Goal: Task Accomplishment & Management: Manage account settings

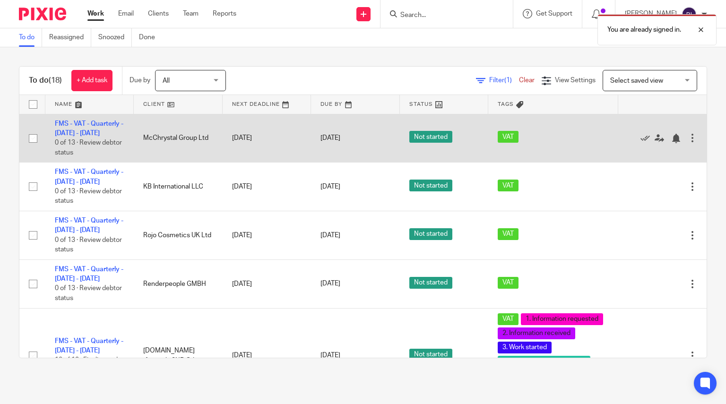
click at [35, 142] on input "checkbox" at bounding box center [33, 139] width 18 height 18
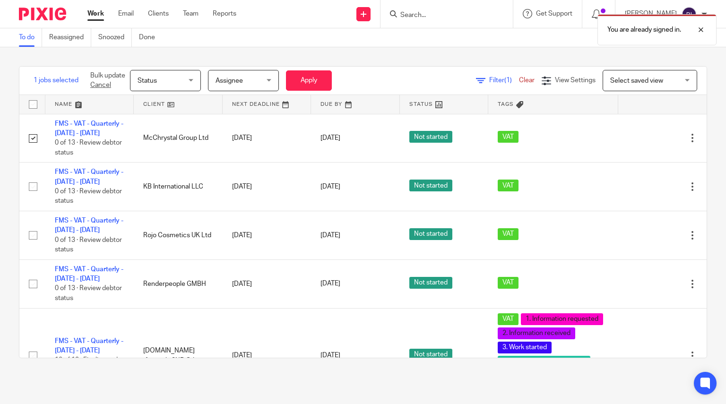
click at [187, 83] on span "Status" at bounding box center [163, 80] width 50 height 20
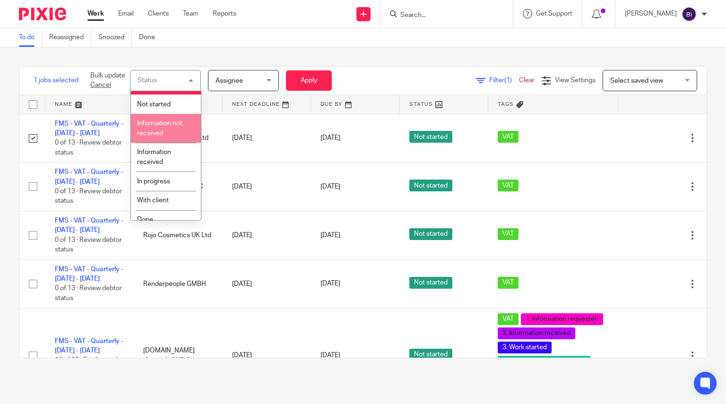
scroll to position [24, 0]
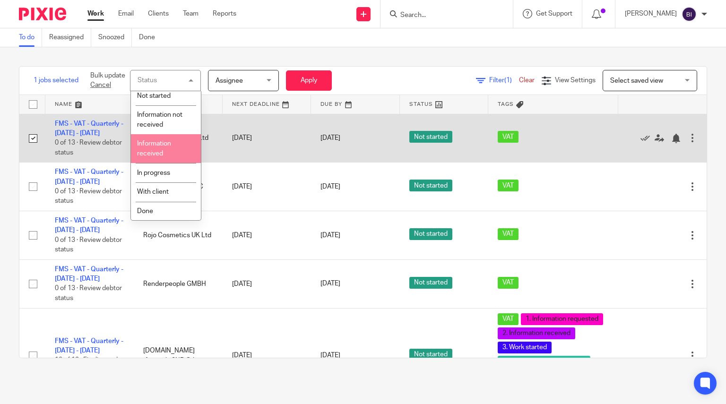
click at [28, 143] on input "checkbox" at bounding box center [33, 139] width 18 height 18
checkbox input "false"
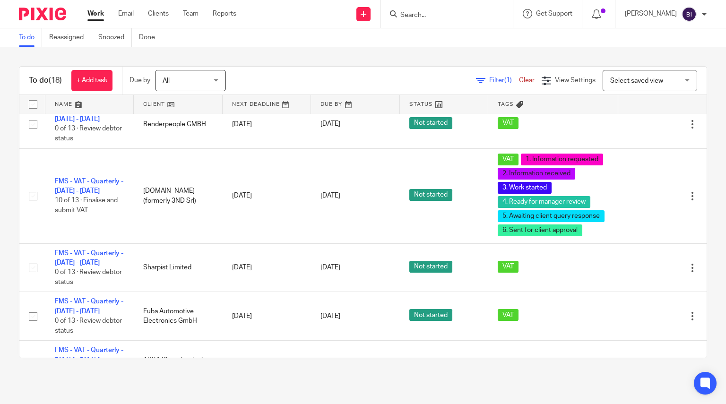
scroll to position [162, 0]
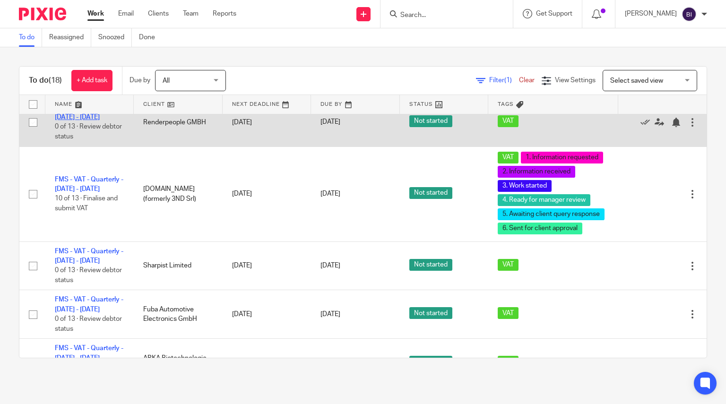
click at [89, 121] on link "FMS - VAT - Quarterly - [DATE] - [DATE]" at bounding box center [89, 113] width 69 height 16
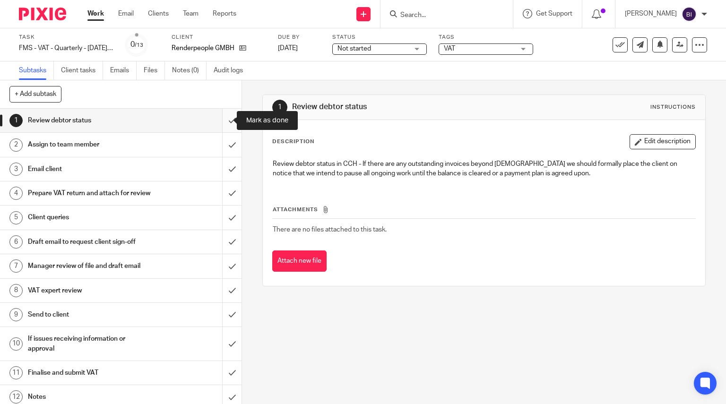
click at [229, 115] on input "submit" at bounding box center [121, 121] width 242 height 24
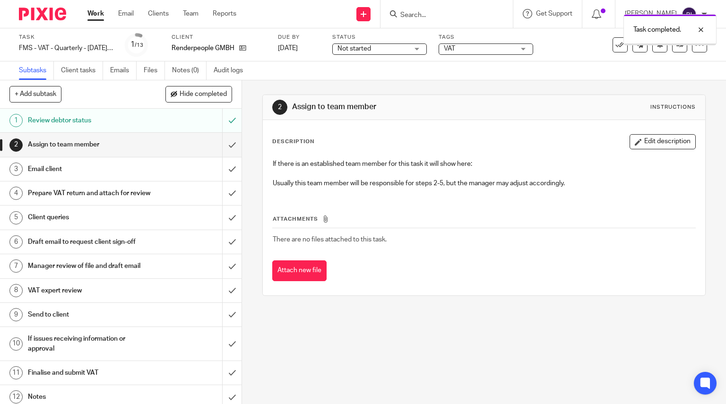
click at [222, 142] on input "submit" at bounding box center [121, 145] width 242 height 24
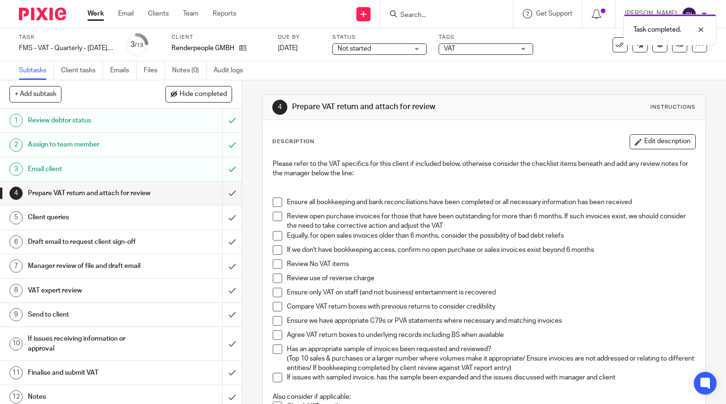
click at [415, 46] on div "Not started Not started" at bounding box center [379, 49] width 95 height 11
click at [492, 68] on div "Subtasks Client tasks Emails Files Notes (0) Audit logs" at bounding box center [363, 70] width 726 height 19
click at [504, 50] on span "VAT" at bounding box center [479, 49] width 71 height 10
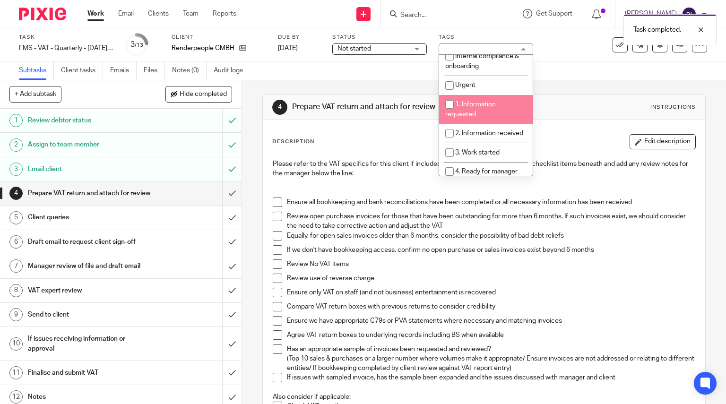
scroll to position [151, 0]
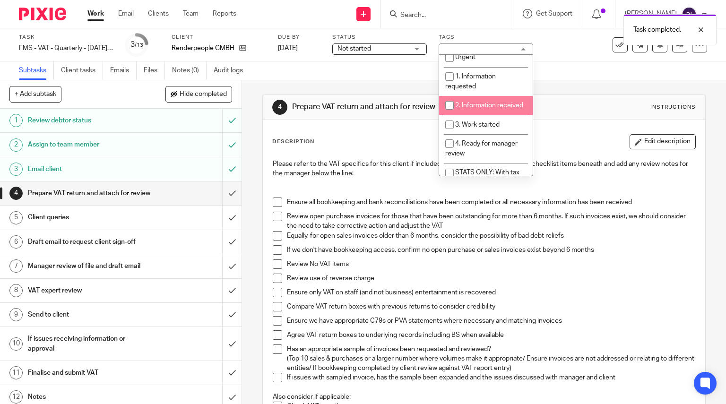
click at [478, 98] on li "2. Information received" at bounding box center [486, 105] width 94 height 19
checkbox input "true"
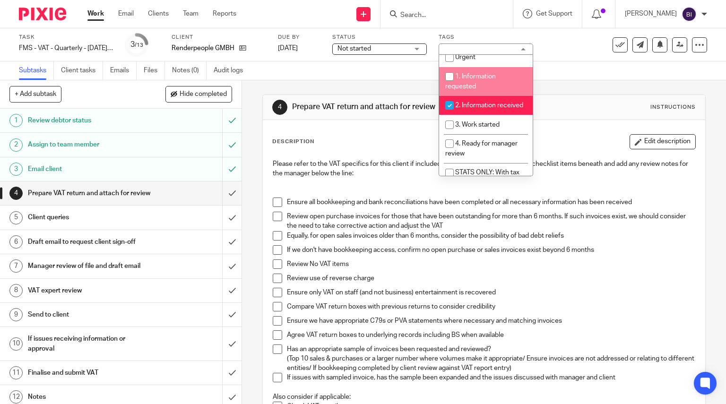
click at [478, 83] on li "1. Information requested" at bounding box center [486, 81] width 94 height 29
checkbox input "true"
click at [482, 128] on span "3. Work started" at bounding box center [477, 125] width 44 height 7
checkbox input "true"
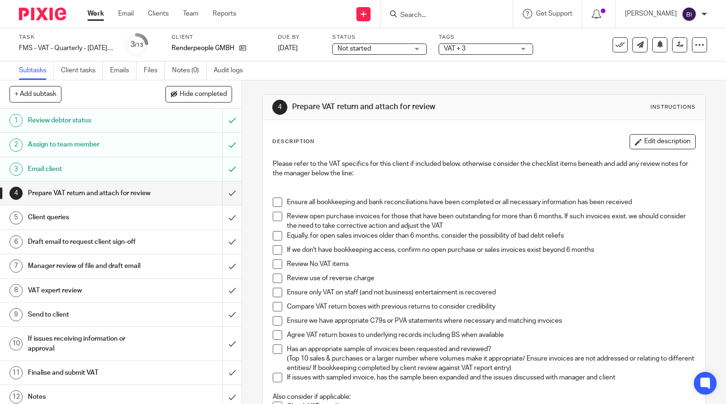
click at [35, 6] on div at bounding box center [39, 14] width 78 height 28
click at [47, 19] on img at bounding box center [42, 14] width 47 height 13
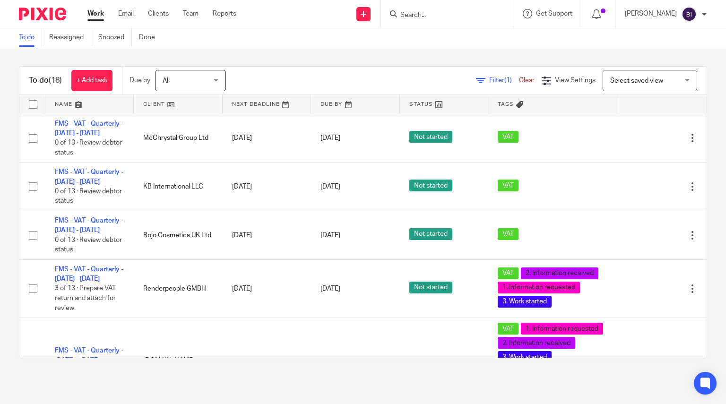
click at [481, 9] on form at bounding box center [450, 14] width 101 height 12
click at [464, 10] on form at bounding box center [450, 14] width 101 height 12
click at [447, 12] on input "Search" at bounding box center [442, 15] width 85 height 9
type input "serap"
click at [460, 50] on link at bounding box center [456, 51] width 117 height 14
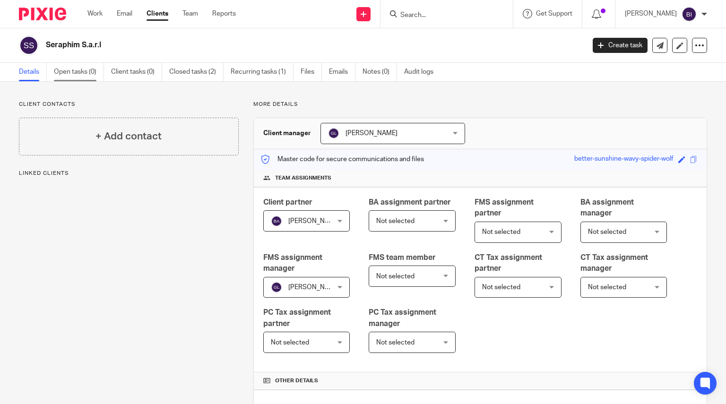
click at [83, 72] on link "Open tasks (0)" at bounding box center [79, 72] width 50 height 18
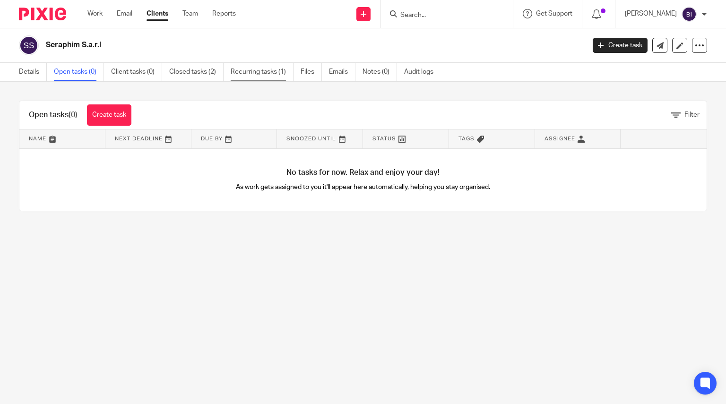
click at [249, 72] on link "Recurring tasks (1)" at bounding box center [262, 72] width 63 height 18
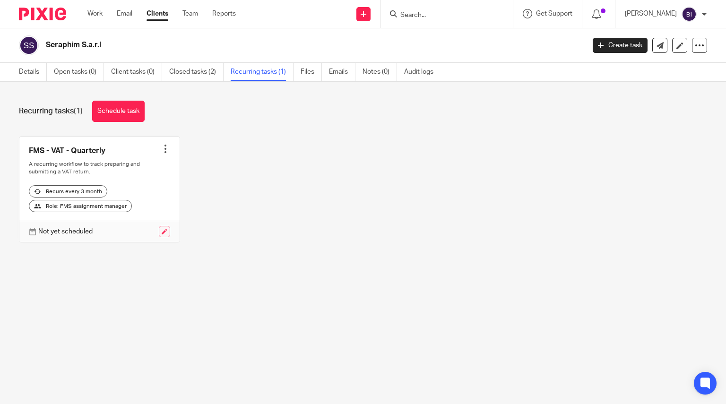
click at [159, 237] on link at bounding box center [164, 231] width 11 height 11
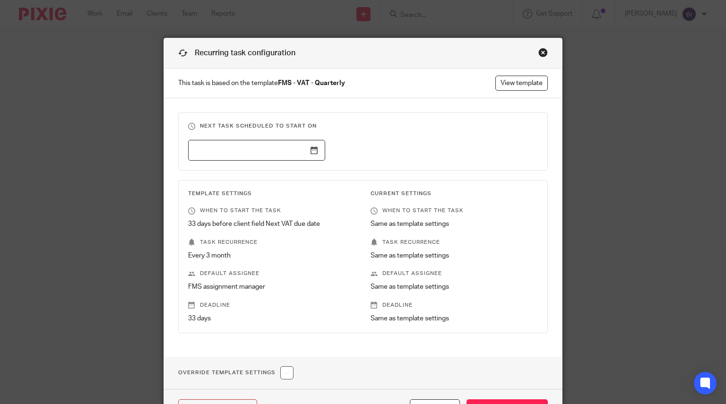
click at [310, 149] on input "text" at bounding box center [256, 150] width 137 height 21
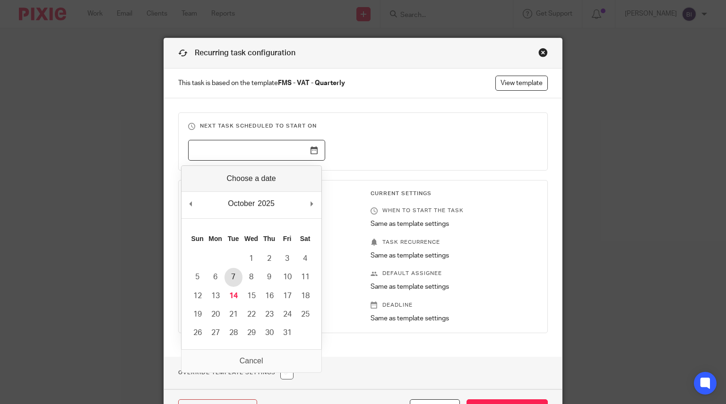
type input "2025-10-07"
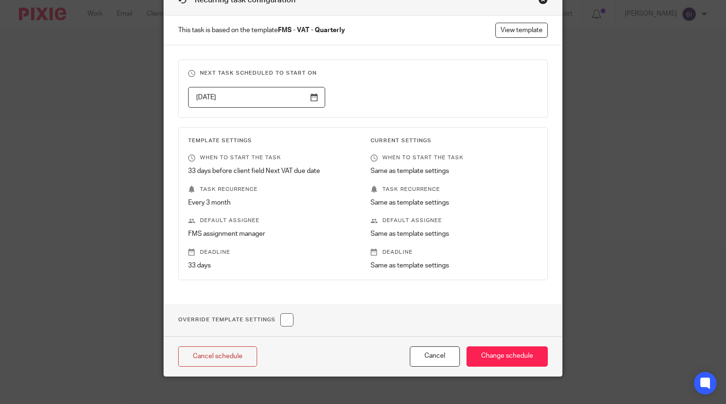
scroll to position [57, 0]
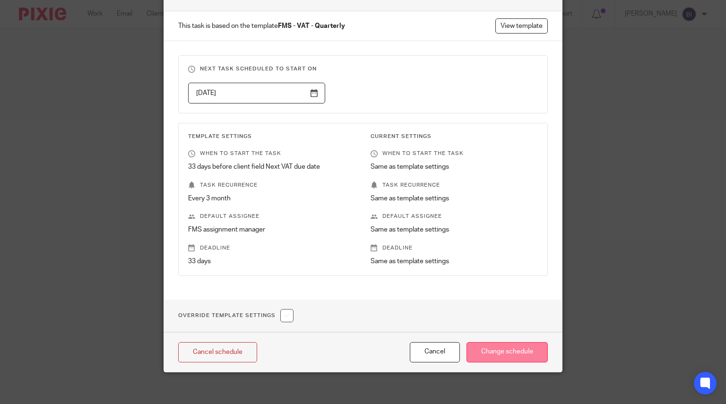
click at [498, 344] on input "Change schedule" at bounding box center [507, 352] width 81 height 20
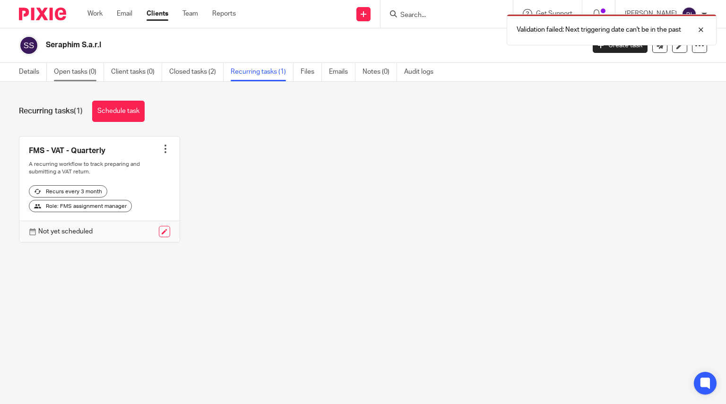
click at [87, 75] on link "Open tasks (0)" at bounding box center [79, 72] width 50 height 18
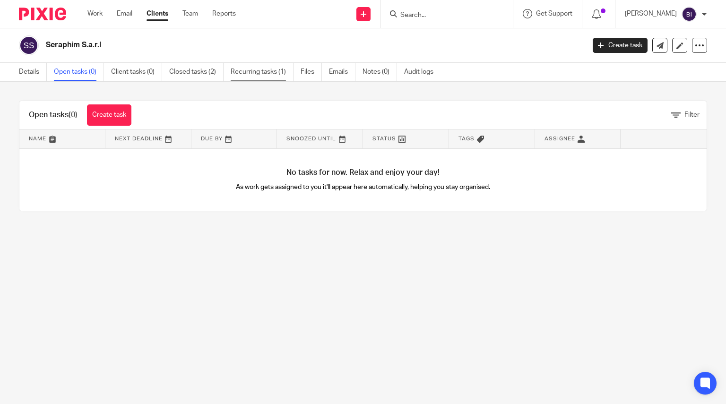
click at [255, 72] on link "Recurring tasks (1)" at bounding box center [262, 72] width 63 height 18
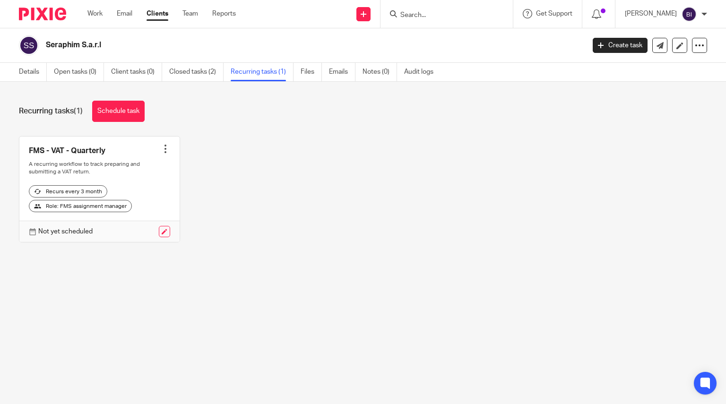
click at [166, 237] on link at bounding box center [164, 231] width 11 height 11
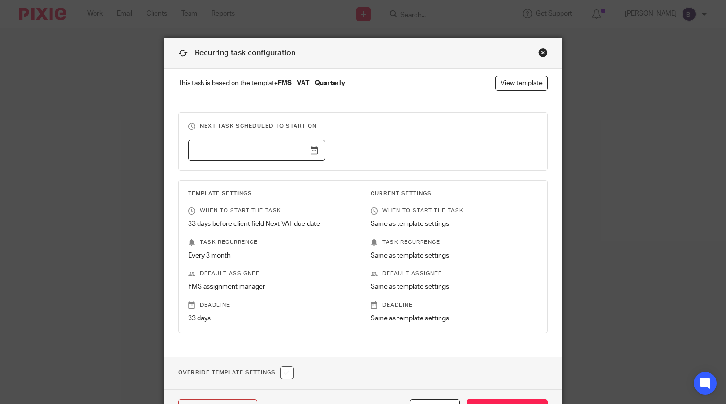
click at [312, 149] on input "text" at bounding box center [256, 150] width 137 height 21
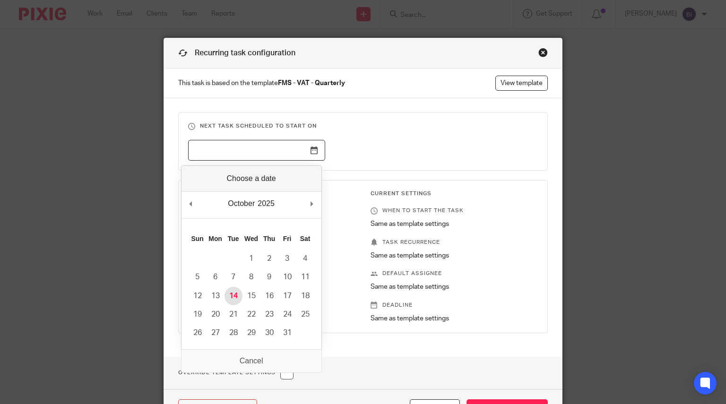
type input "2025-10-14"
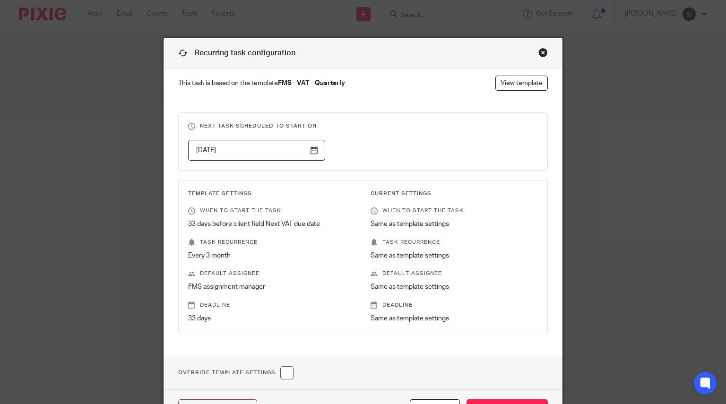
scroll to position [63, 0]
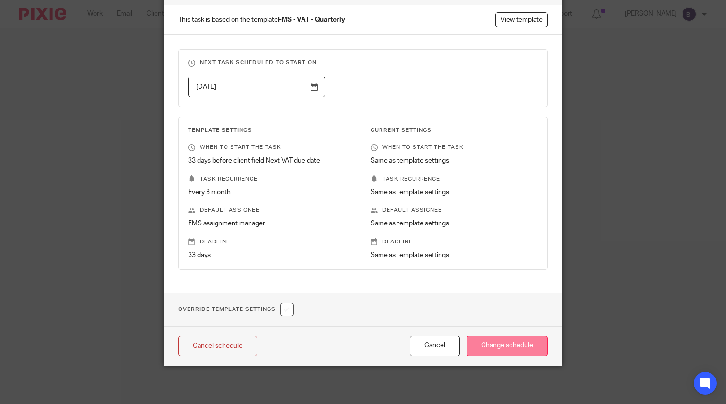
click at [520, 341] on input "Change schedule" at bounding box center [507, 346] width 81 height 20
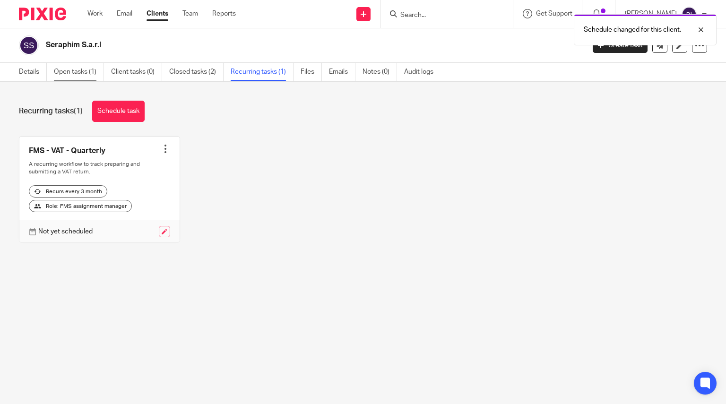
click at [87, 67] on link "Open tasks (1)" at bounding box center [79, 72] width 50 height 18
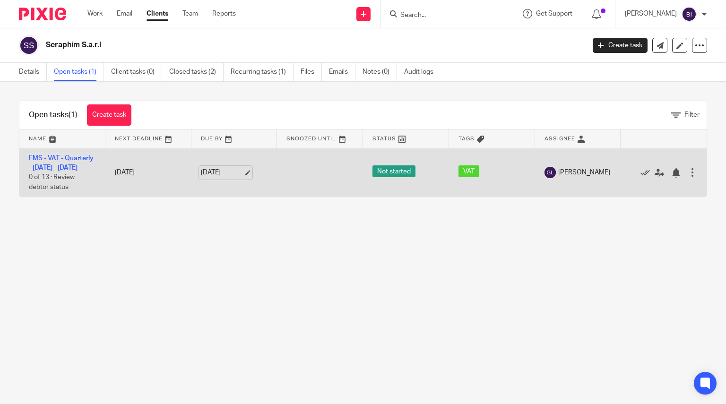
click at [243, 178] on link "[DATE]" at bounding box center [222, 173] width 43 height 10
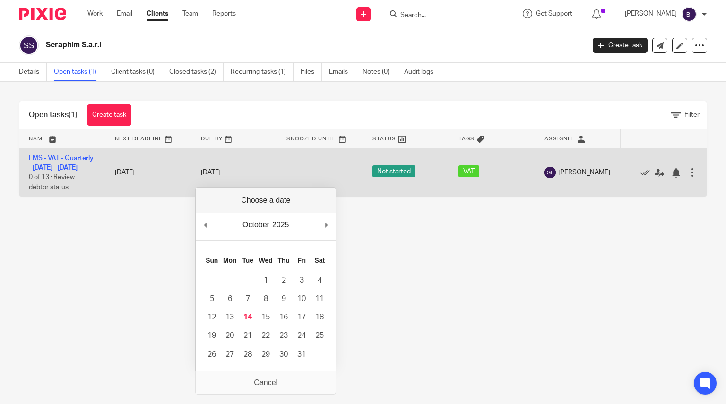
click at [154, 176] on td "15 Nov 2025" at bounding box center [148, 173] width 86 height 48
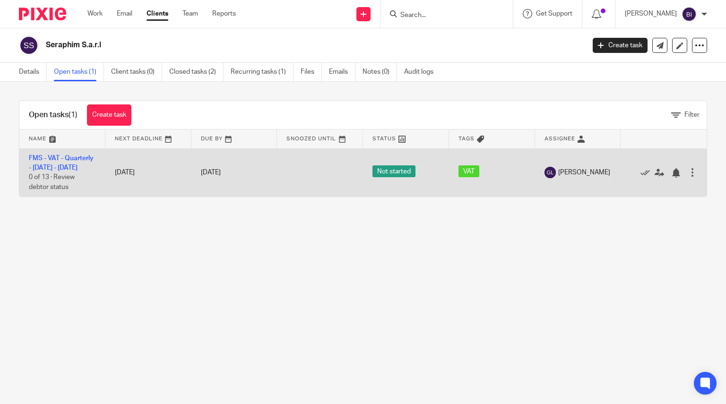
click at [241, 174] on div "15 Nov 2025" at bounding box center [234, 173] width 67 height 10
click at [234, 177] on link "15 Nov 2025" at bounding box center [222, 173] width 43 height 10
click at [228, 171] on link "7 Oct 2025" at bounding box center [222, 173] width 43 height 10
click at [641, 177] on link at bounding box center [648, 172] width 14 height 9
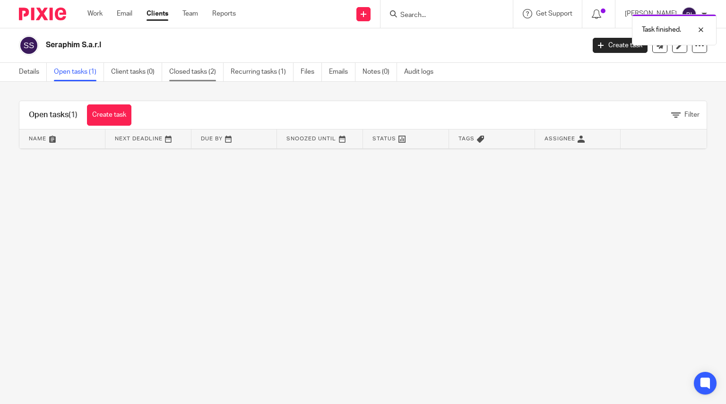
click at [190, 75] on link "Closed tasks (2)" at bounding box center [196, 72] width 54 height 18
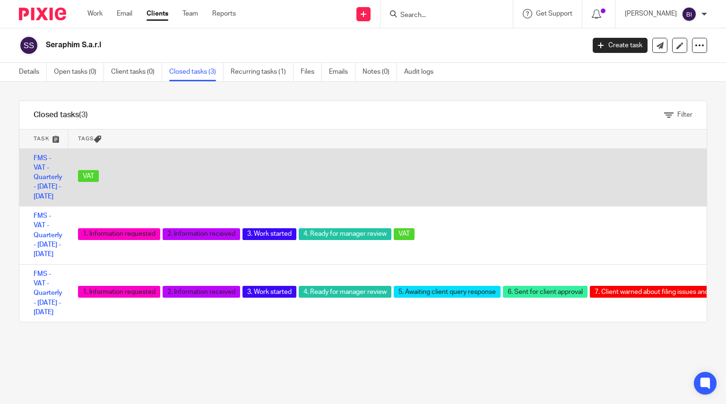
scroll to position [0, 452]
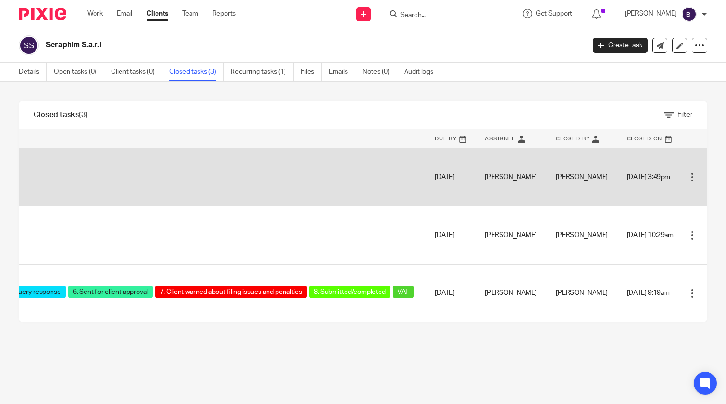
click at [688, 178] on div at bounding box center [692, 177] width 9 height 9
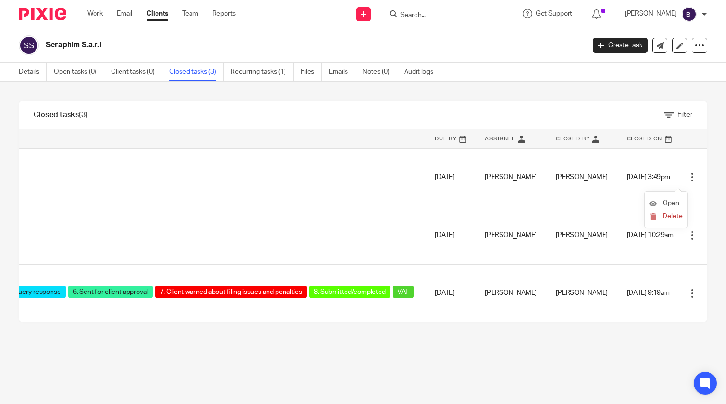
click at [672, 199] on li "Open" at bounding box center [666, 204] width 33 height 14
click at [668, 201] on span "Open" at bounding box center [671, 203] width 17 height 7
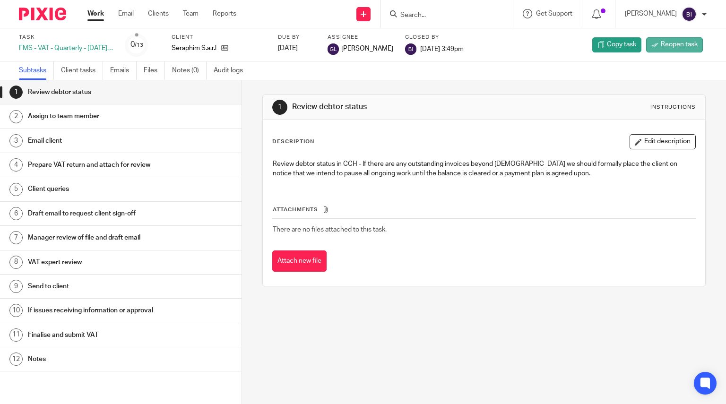
click at [662, 46] on span "Reopen task" at bounding box center [679, 44] width 37 height 9
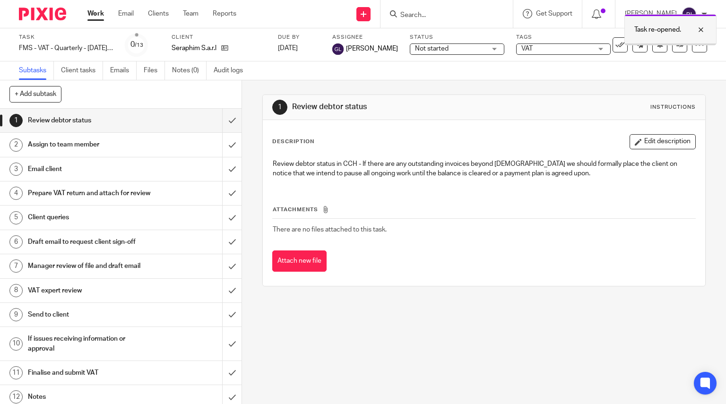
click at [700, 26] on div at bounding box center [695, 29] width 26 height 11
click at [670, 54] on div "Task FMS - VAT - Quarterly - July - September, 2025 Save FMS - VAT - Quarterly …" at bounding box center [363, 45] width 689 height 23
click at [673, 52] on link at bounding box center [680, 44] width 15 height 15
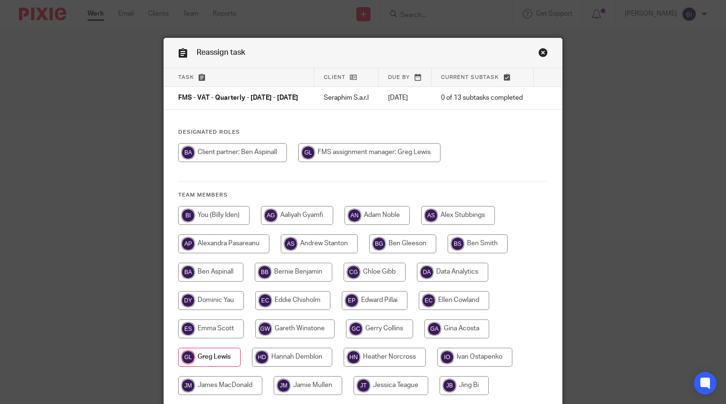
click at [237, 219] on input "radio" at bounding box center [213, 215] width 71 height 19
radio input "true"
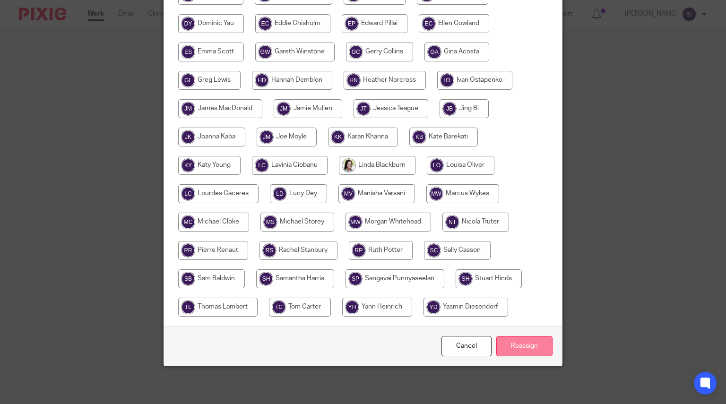
click at [509, 343] on input "Reassign" at bounding box center [525, 346] width 56 height 20
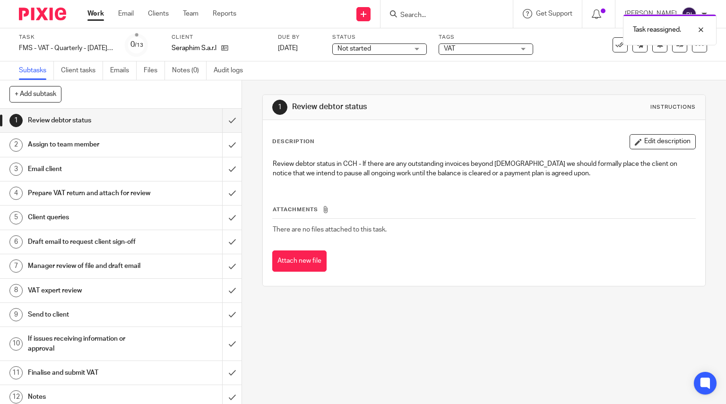
click at [44, 10] on img at bounding box center [42, 14] width 47 height 13
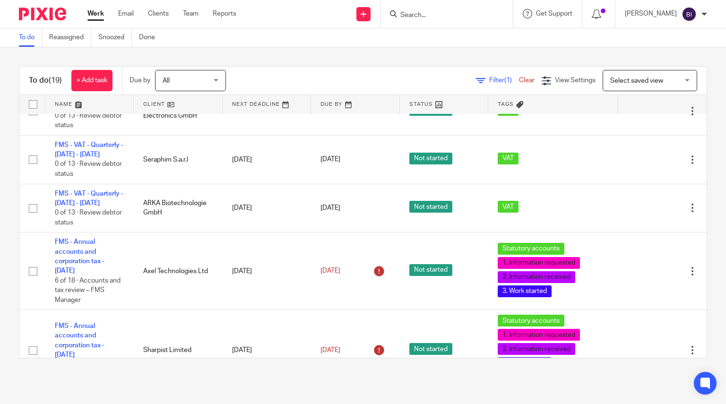
scroll to position [393, 0]
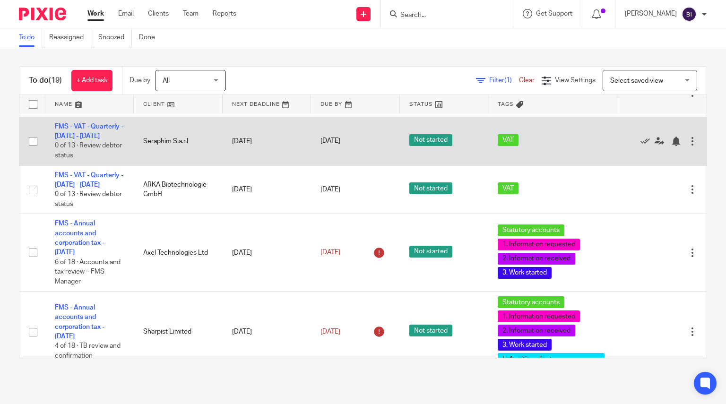
click at [92, 166] on td "FMS - VAT - Quarterly - July - September, 2025 0 of 13 · Review debtor status" at bounding box center [89, 141] width 88 height 49
click at [80, 140] on link "FMS - VAT - Quarterly - [DATE] - [DATE]" at bounding box center [89, 131] width 69 height 16
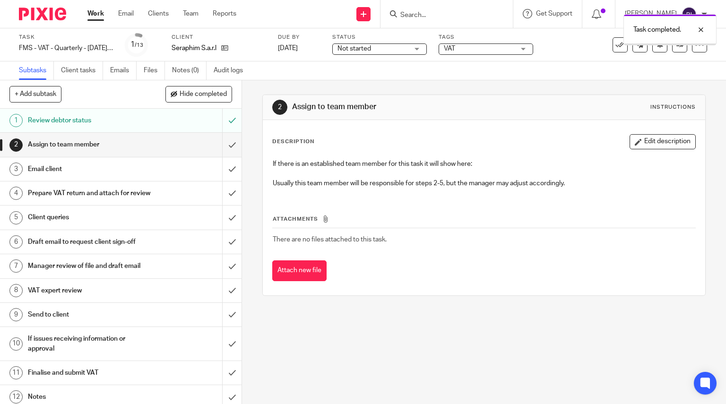
click at [221, 148] on input "submit" at bounding box center [121, 145] width 242 height 24
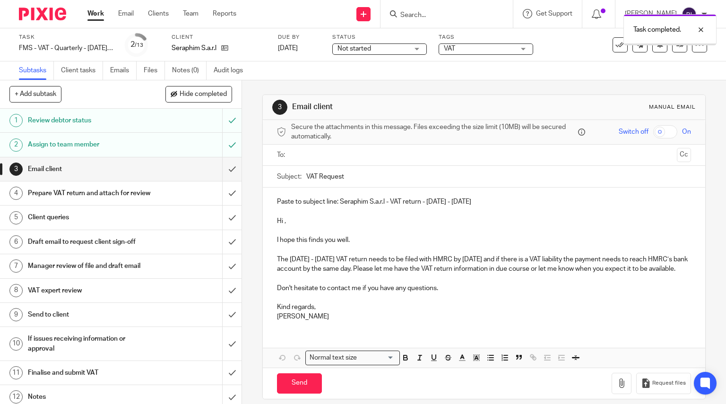
click at [221, 167] on input "submit" at bounding box center [121, 169] width 242 height 24
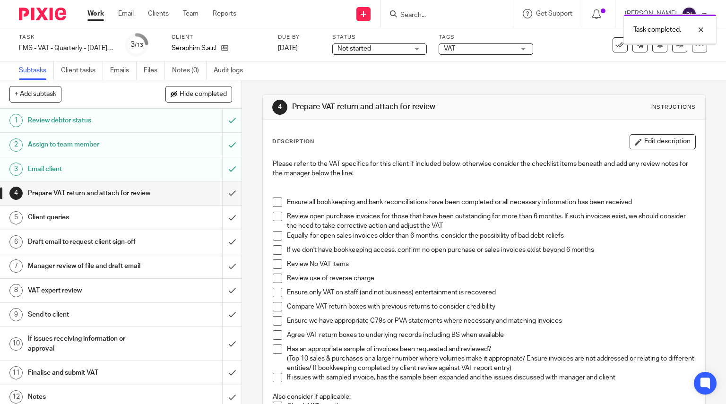
click at [406, 50] on span "Not started" at bounding box center [373, 49] width 71 height 10
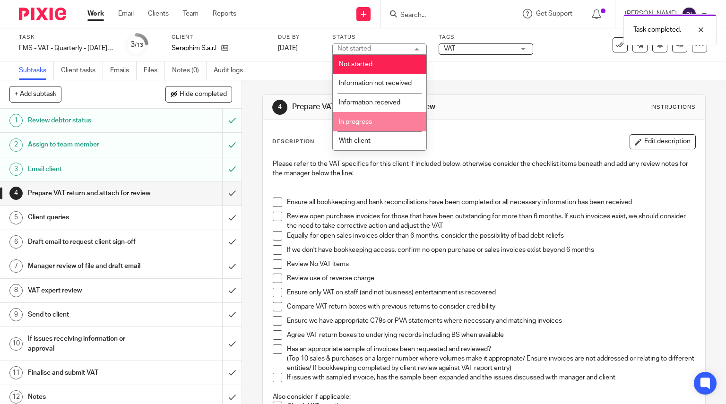
scroll to position [56, 0]
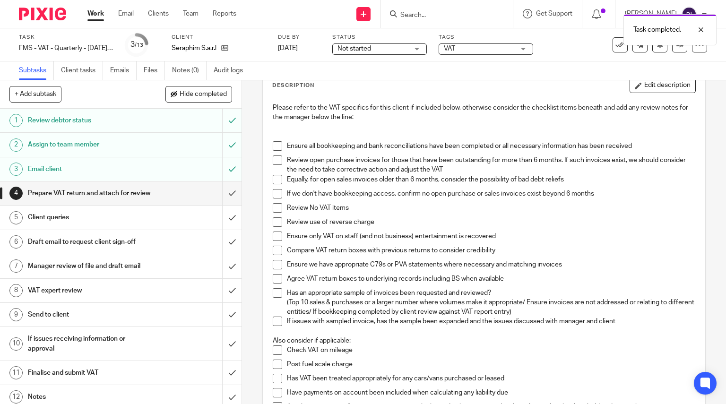
click at [475, 41] on div "Task completed." at bounding box center [540, 27] width 354 height 36
click at [475, 42] on div "Task completed." at bounding box center [540, 27] width 354 height 36
click at [475, 44] on div "Task completed." at bounding box center [540, 27] width 354 height 36
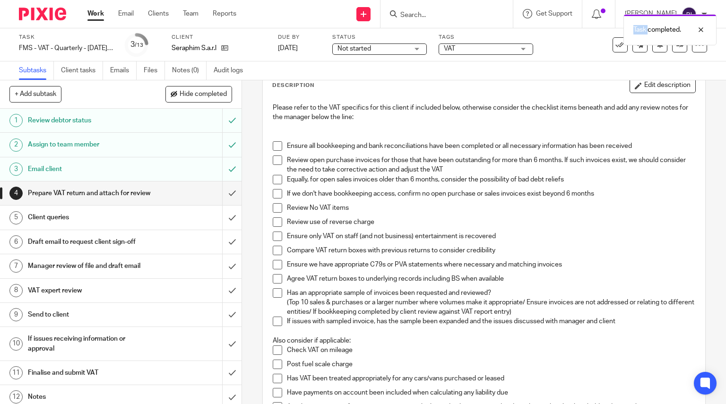
click at [475, 45] on div "Task completed." at bounding box center [540, 27] width 354 height 36
click at [474, 52] on span "VAT" at bounding box center [479, 49] width 71 height 10
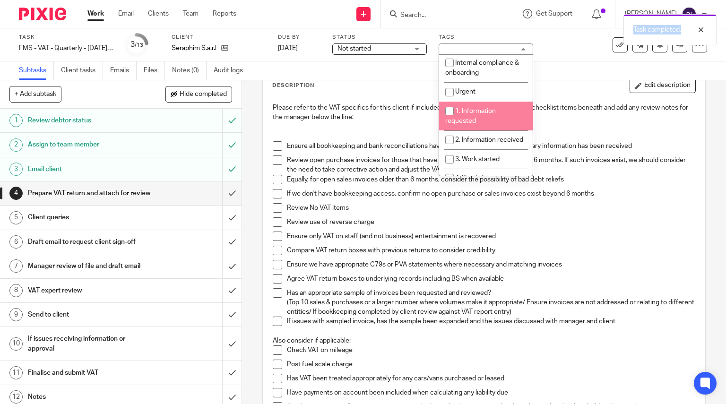
scroll to position [123, 0]
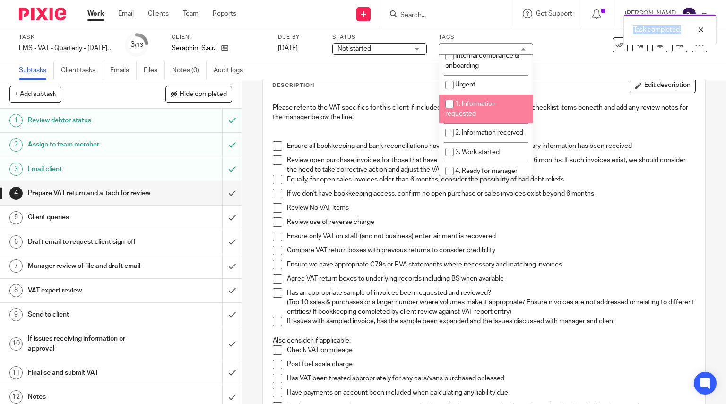
click at [477, 104] on span "1. Information requested" at bounding box center [471, 109] width 51 height 17
checkbox input "true"
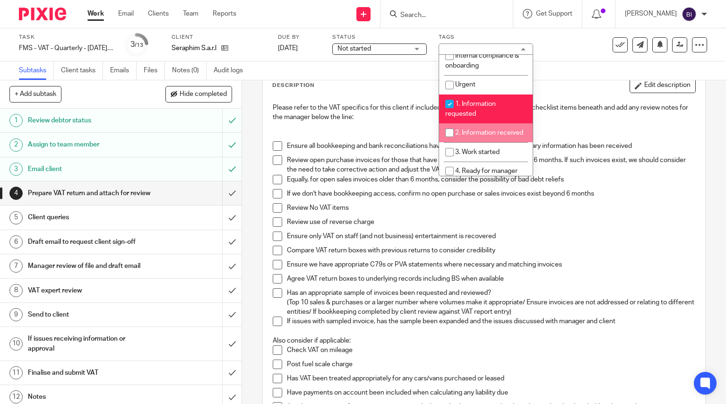
click at [476, 129] on li "2. Information received" at bounding box center [486, 132] width 94 height 19
checkbox input "true"
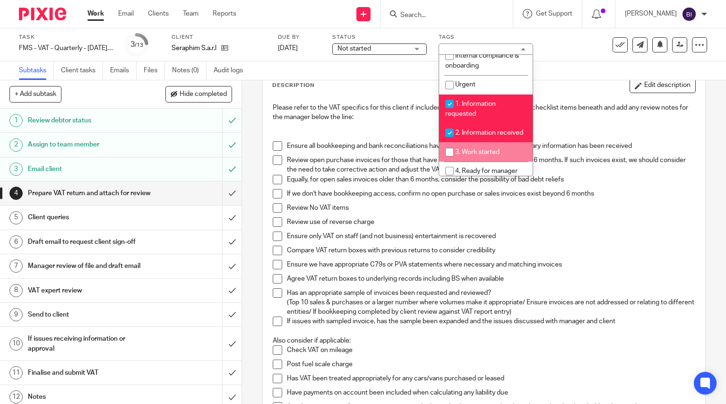
click at [482, 156] on li "3. Work started" at bounding box center [486, 151] width 94 height 19
checkbox input "true"
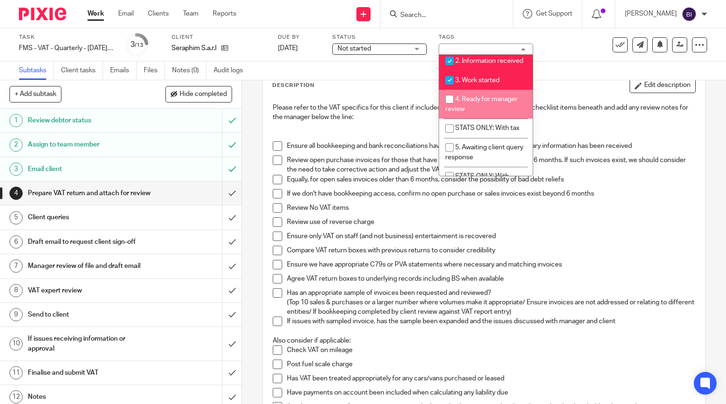
click at [470, 113] on li "4. Ready for manager review" at bounding box center [486, 104] width 94 height 29
checkbox input "true"
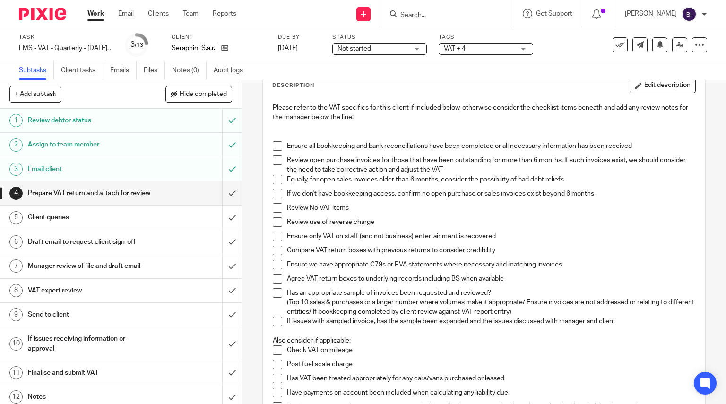
click at [276, 143] on span at bounding box center [277, 145] width 9 height 9
click at [276, 163] on span at bounding box center [277, 160] width 9 height 9
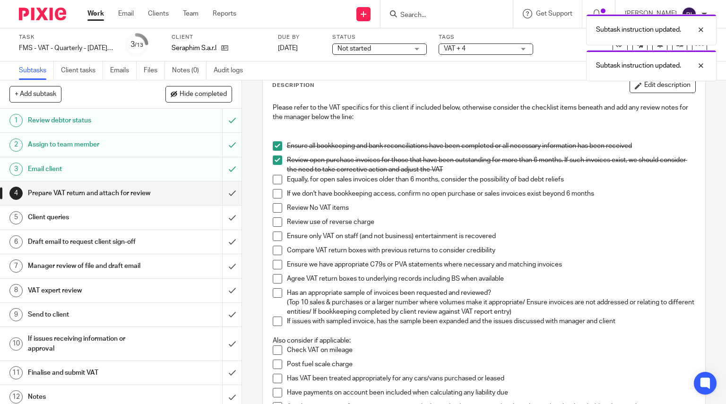
click at [275, 176] on span at bounding box center [277, 179] width 9 height 9
click at [276, 200] on li "If we don't have bookkeeping access, confirm no open purchase or sales invoices…" at bounding box center [484, 196] width 423 height 14
click at [275, 198] on span at bounding box center [277, 193] width 9 height 9
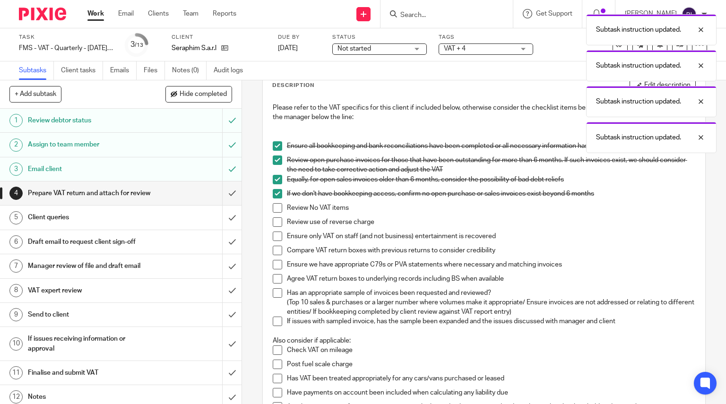
click at [276, 207] on span at bounding box center [277, 207] width 9 height 9
click at [276, 220] on span at bounding box center [277, 222] width 9 height 9
click at [276, 234] on span at bounding box center [277, 236] width 9 height 9
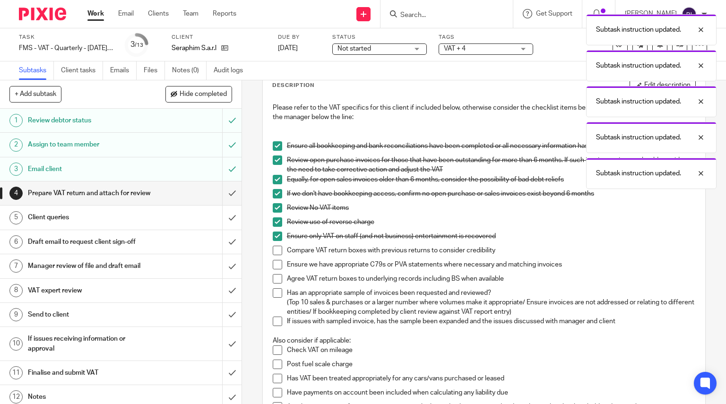
click at [275, 249] on span at bounding box center [277, 250] width 9 height 9
click at [276, 263] on span at bounding box center [277, 264] width 9 height 9
click at [276, 271] on li "Ensure we have appropriate C79s or PVA statements where necessary and matching …" at bounding box center [484, 267] width 423 height 14
click at [276, 276] on span at bounding box center [277, 278] width 9 height 9
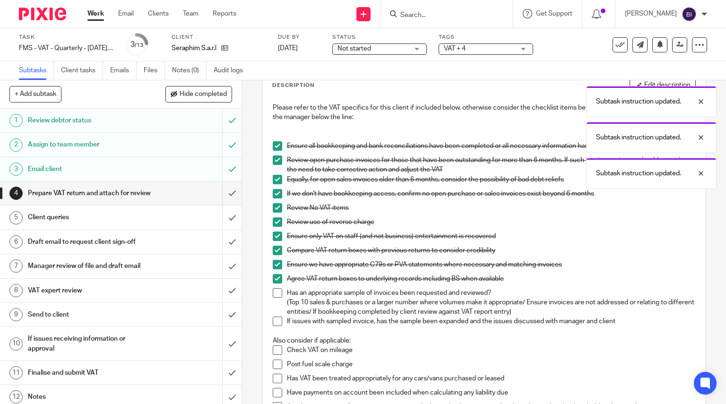
click at [276, 293] on span at bounding box center [277, 292] width 9 height 9
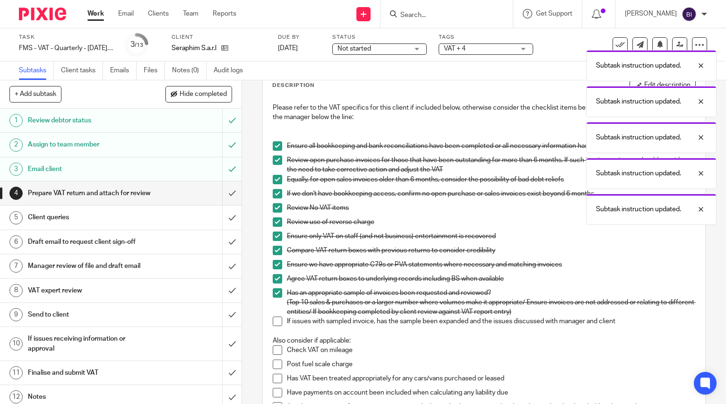
click at [277, 318] on span at bounding box center [277, 321] width 9 height 9
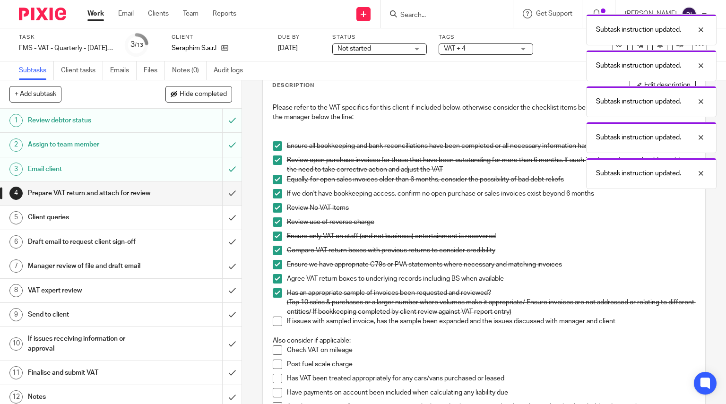
scroll to position [262, 0]
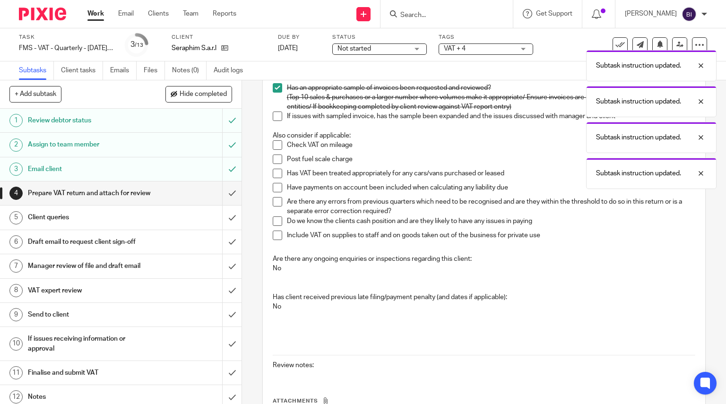
click at [280, 114] on li "If issues with sampled invoice, has the sample been expanded and the issues dis…" at bounding box center [484, 121] width 423 height 19
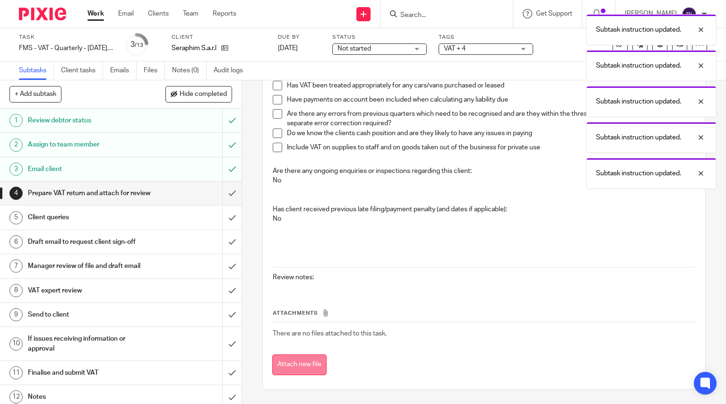
click at [300, 365] on button "Attach new file" at bounding box center [299, 365] width 54 height 21
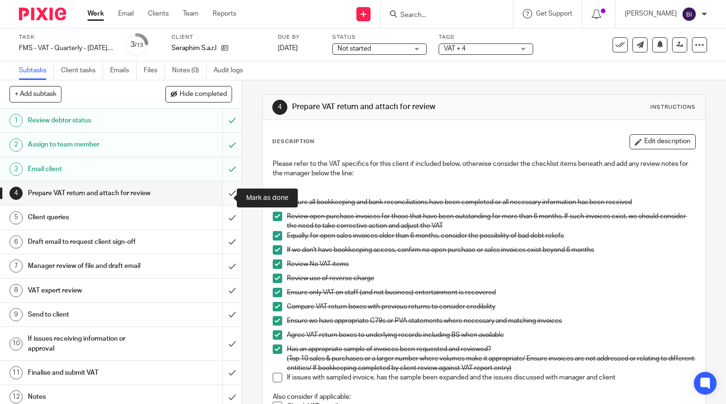
click at [220, 199] on input "submit" at bounding box center [121, 194] width 242 height 24
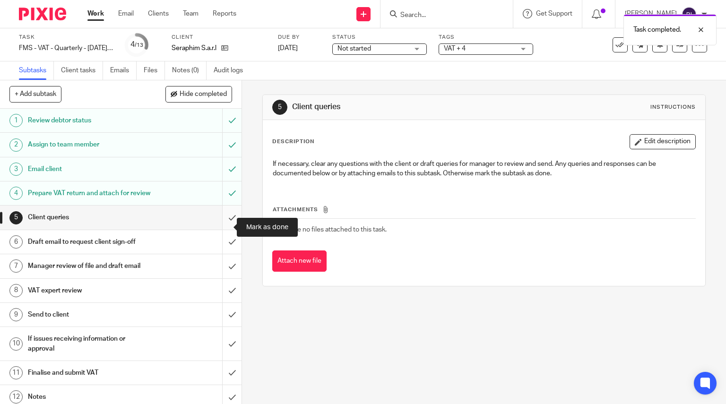
click at [223, 227] on input "submit" at bounding box center [121, 218] width 242 height 24
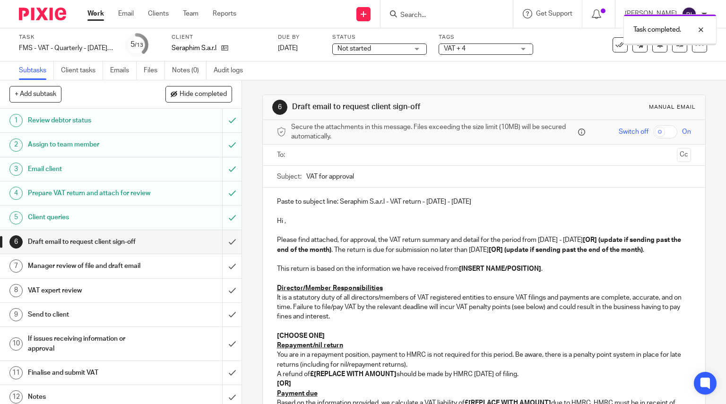
click at [223, 254] on input "submit" at bounding box center [121, 242] width 242 height 24
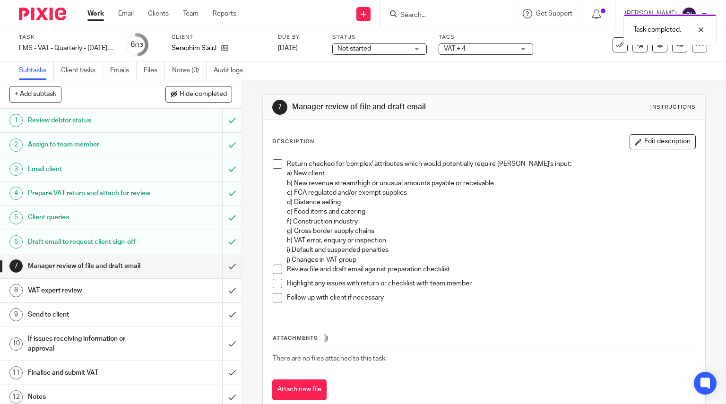
click at [273, 168] on span at bounding box center [277, 163] width 9 height 9
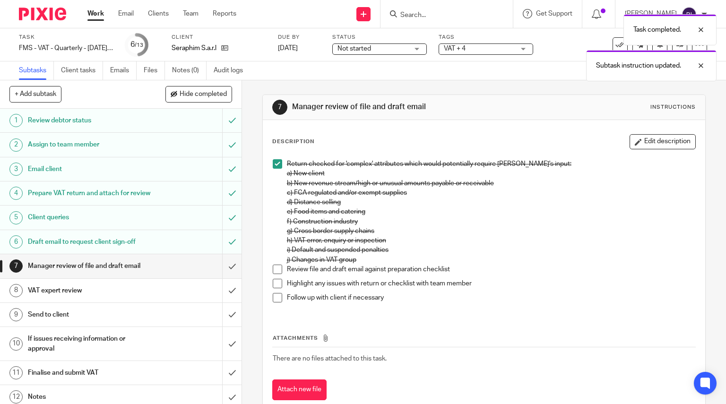
click at [275, 267] on span at bounding box center [277, 269] width 9 height 9
click at [275, 285] on span at bounding box center [277, 283] width 9 height 9
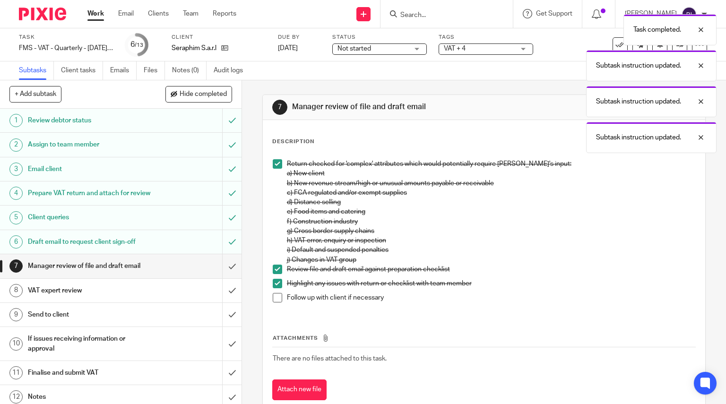
click at [275, 307] on li "Follow up with client if necessary" at bounding box center [484, 300] width 423 height 14
click at [274, 302] on span at bounding box center [277, 297] width 9 height 9
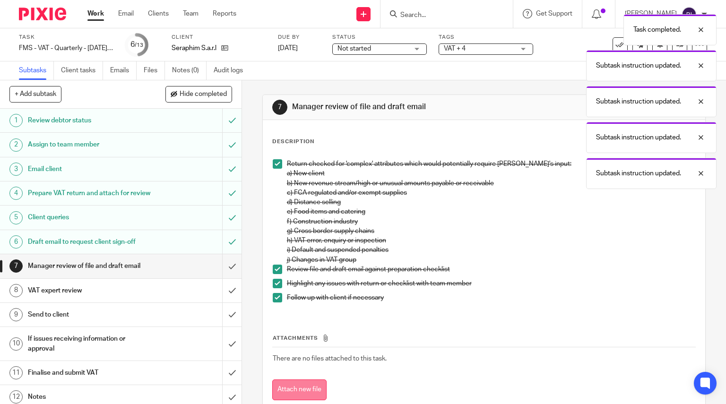
click at [298, 389] on button "Attach new file" at bounding box center [299, 390] width 54 height 21
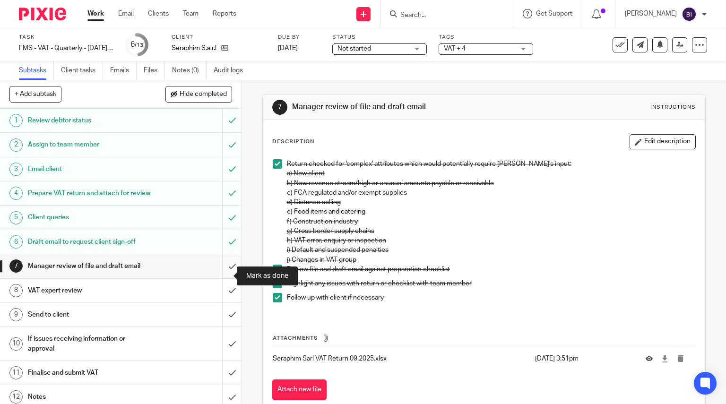
click at [223, 278] on input "submit" at bounding box center [121, 266] width 242 height 24
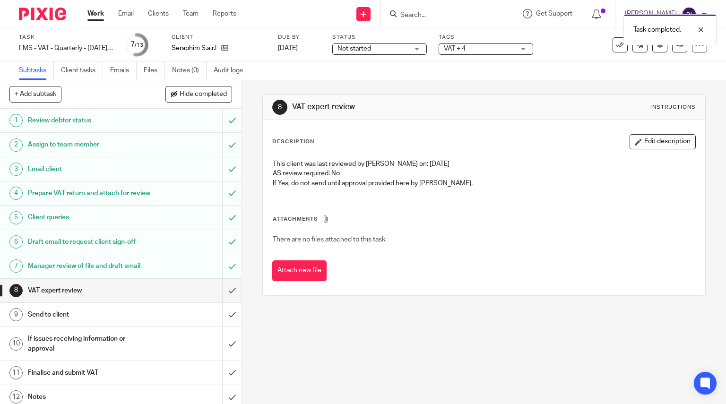
click at [45, 17] on img at bounding box center [42, 14] width 47 height 13
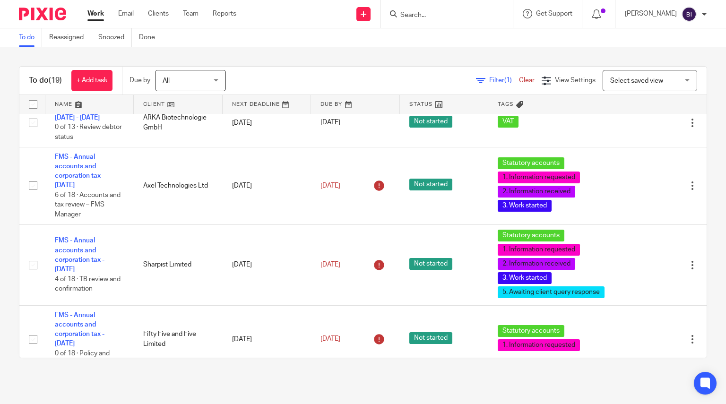
scroll to position [487, 0]
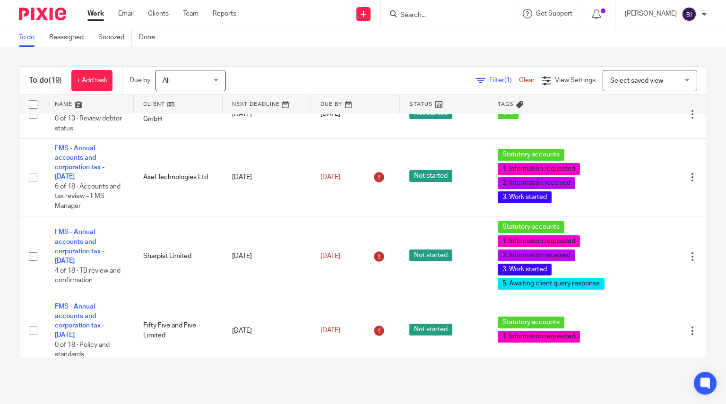
click at [462, 17] on input "Search" at bounding box center [442, 15] width 85 height 9
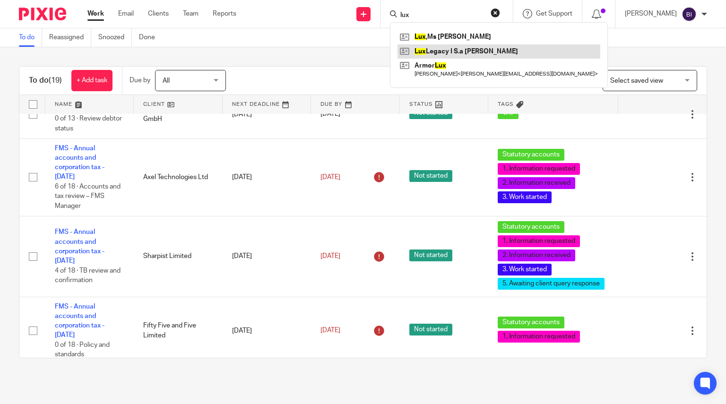
type input "lux"
click at [470, 53] on link at bounding box center [499, 51] width 203 height 14
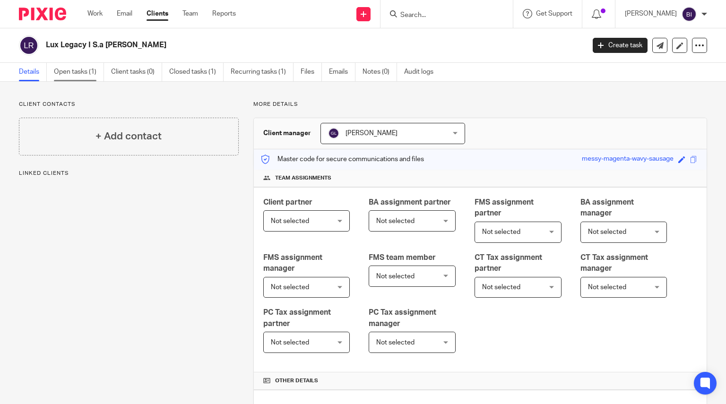
click at [84, 69] on link "Open tasks (1)" at bounding box center [79, 72] width 50 height 18
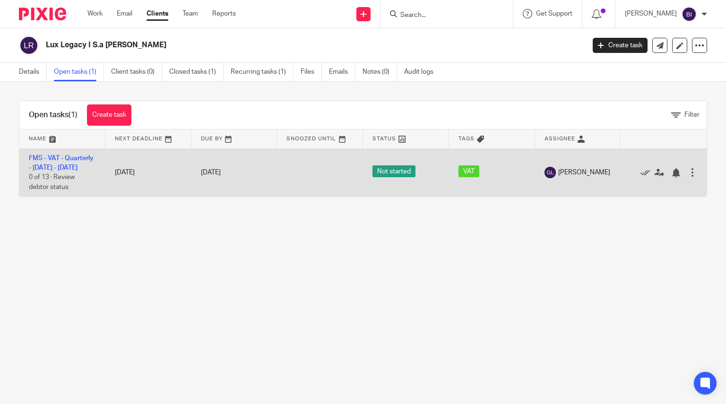
click at [688, 175] on div at bounding box center [692, 172] width 9 height 9
click at [655, 178] on icon at bounding box center [659, 172] width 9 height 9
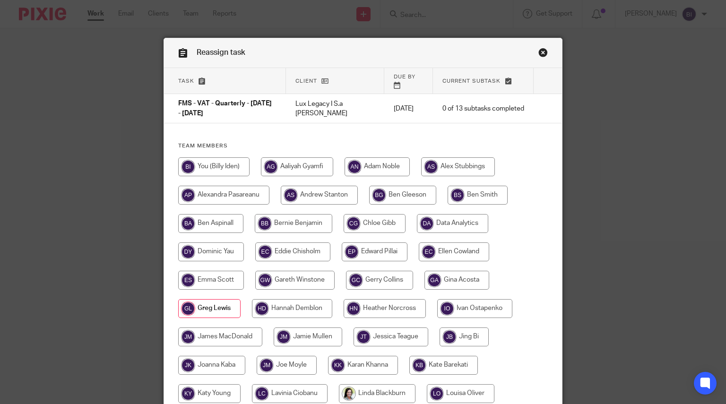
click at [220, 164] on input "radio" at bounding box center [213, 166] width 71 height 19
radio input "true"
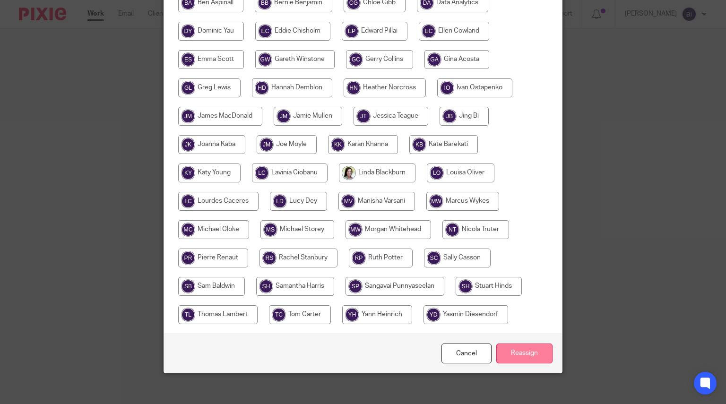
click at [528, 349] on input "Reassign" at bounding box center [525, 354] width 56 height 20
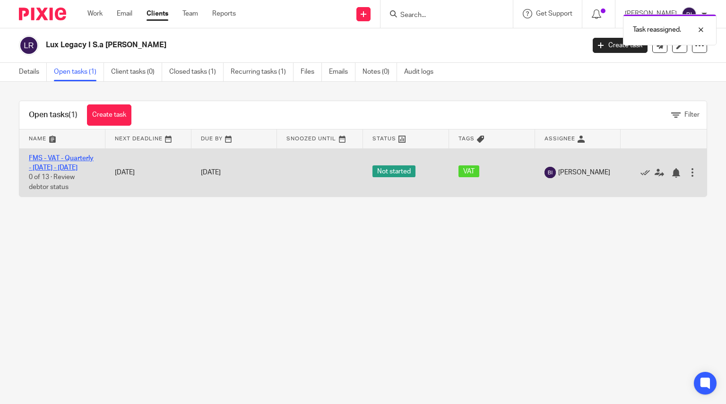
click at [71, 165] on link "FMS - VAT - Quarterly - [DATE] - [DATE]" at bounding box center [61, 163] width 65 height 16
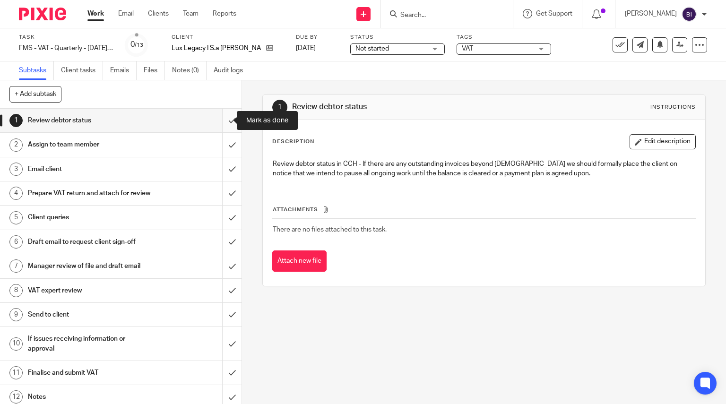
click at [222, 121] on input "submit" at bounding box center [121, 121] width 242 height 24
click at [222, 139] on input "submit" at bounding box center [121, 145] width 242 height 24
click at [224, 172] on input "submit" at bounding box center [121, 169] width 242 height 24
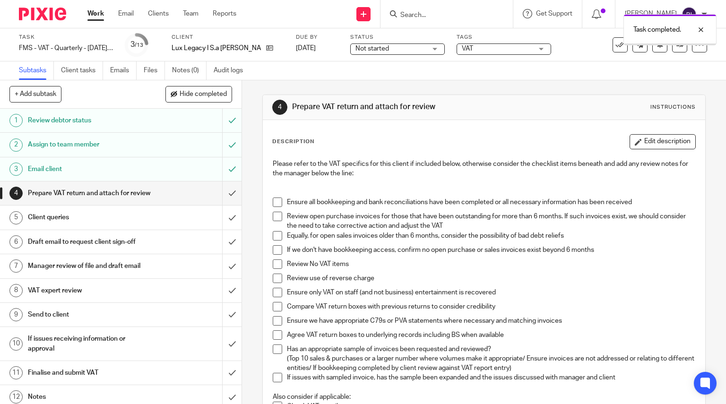
click at [462, 49] on span "VAT" at bounding box center [497, 49] width 71 height 10
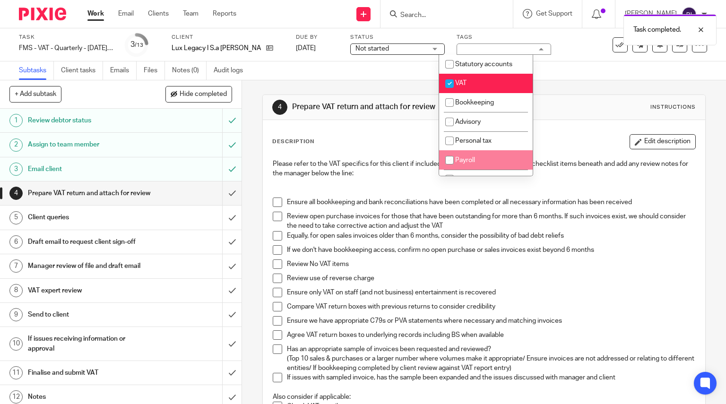
scroll to position [155, 0]
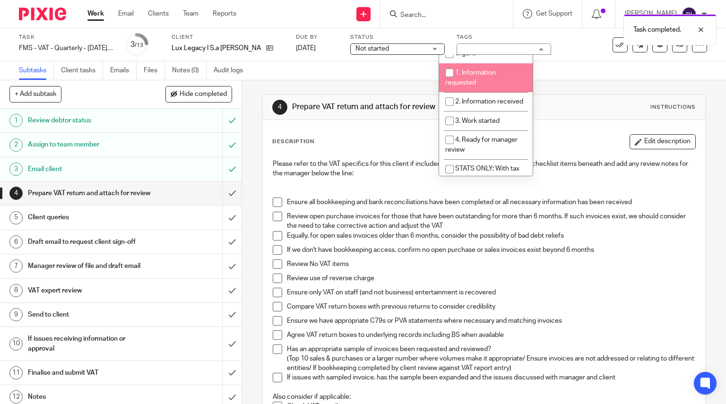
click at [477, 86] on li "1. Information requested" at bounding box center [486, 77] width 94 height 29
checkbox input "true"
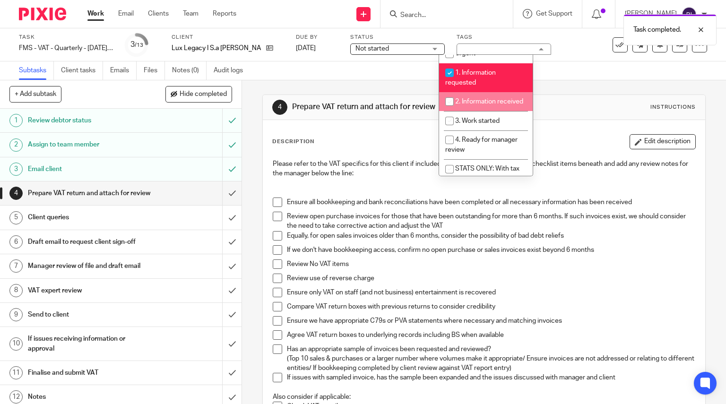
click at [476, 106] on li "2. Information received" at bounding box center [486, 101] width 94 height 19
checkbox input "true"
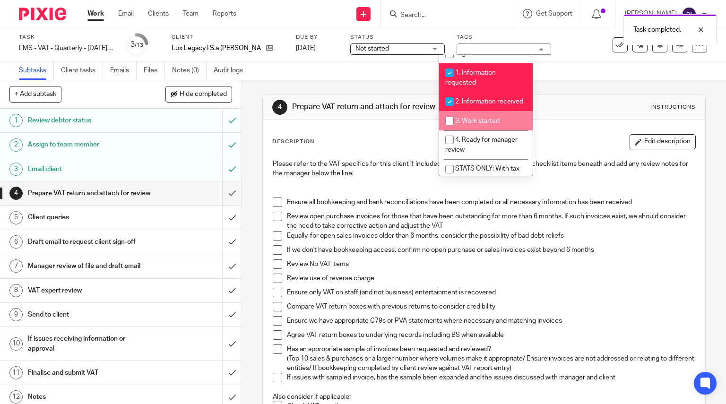
click at [478, 125] on li "3. Work started" at bounding box center [486, 120] width 94 height 19
checkbox input "true"
click at [41, 14] on img at bounding box center [42, 14] width 47 height 13
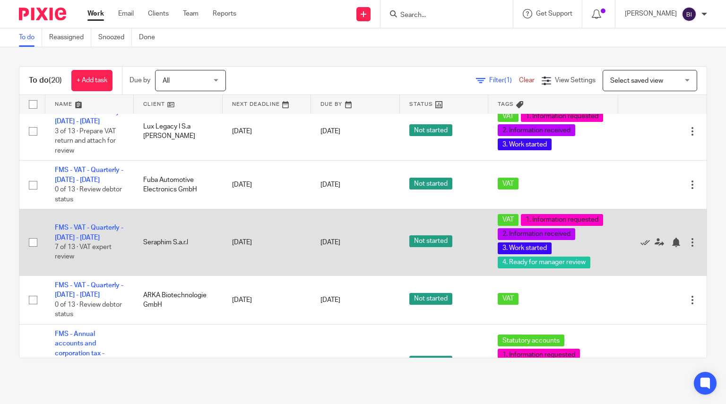
scroll to position [354, 0]
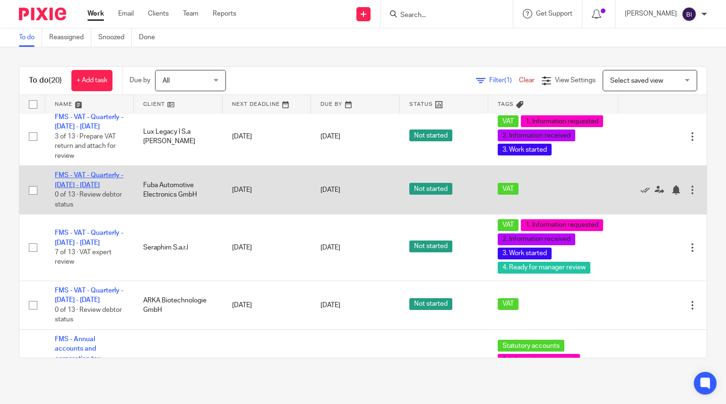
click at [90, 188] on link "FMS - VAT - Quarterly - [DATE] - [DATE]" at bounding box center [89, 180] width 69 height 16
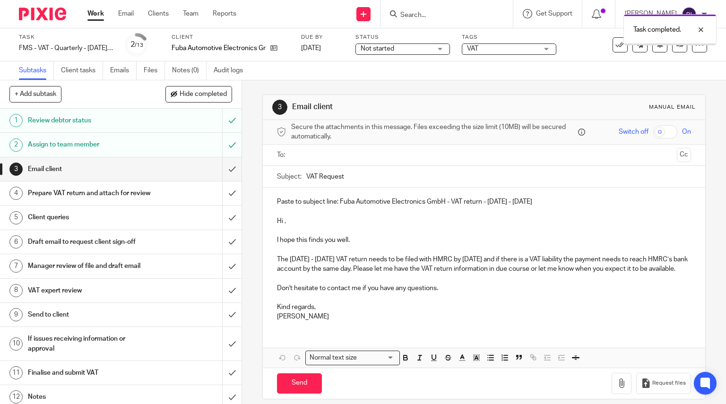
click at [219, 172] on input "submit" at bounding box center [121, 169] width 242 height 24
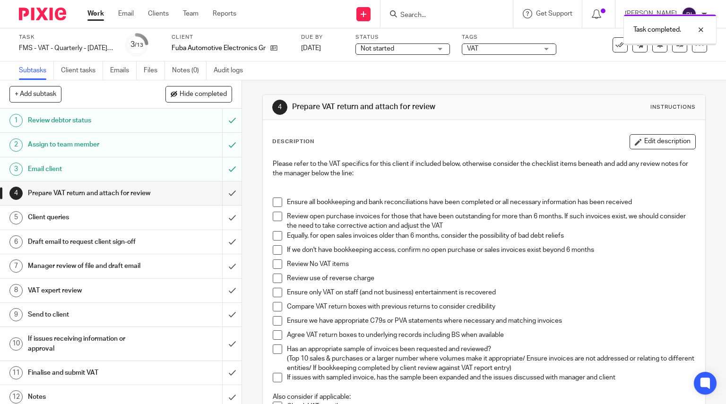
click at [491, 50] on span "VAT" at bounding box center [502, 49] width 71 height 10
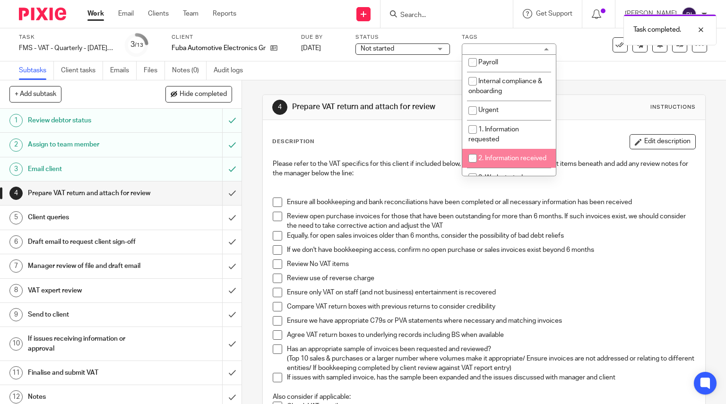
scroll to position [112, 0]
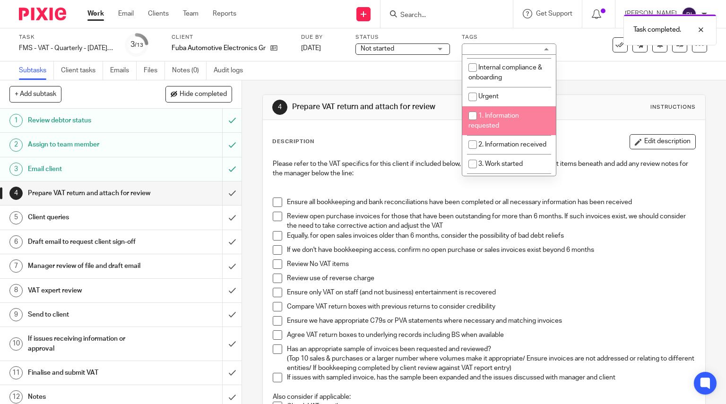
click at [501, 118] on span "1. Information requested" at bounding box center [494, 121] width 51 height 17
checkbox input "true"
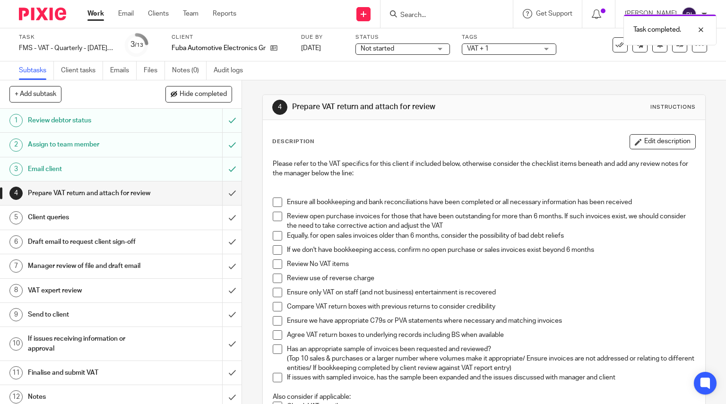
click at [43, 14] on img at bounding box center [42, 14] width 47 height 13
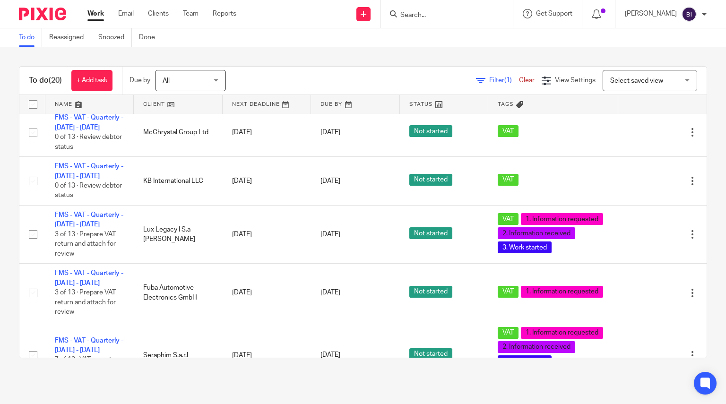
scroll to position [262, 0]
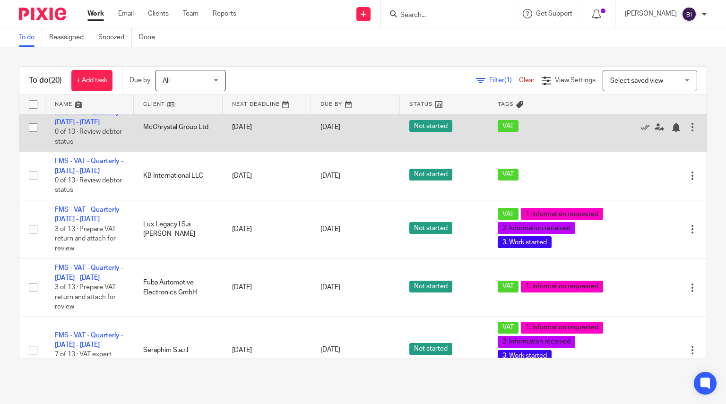
click at [89, 125] on link "FMS - VAT - Quarterly - [DATE] - [DATE]" at bounding box center [89, 117] width 69 height 16
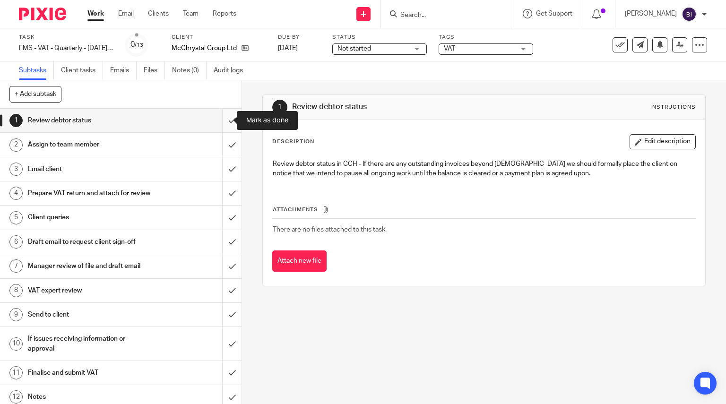
click at [221, 128] on input "submit" at bounding box center [121, 121] width 242 height 24
click at [225, 149] on input "submit" at bounding box center [121, 145] width 242 height 24
click at [227, 171] on input "submit" at bounding box center [121, 169] width 242 height 24
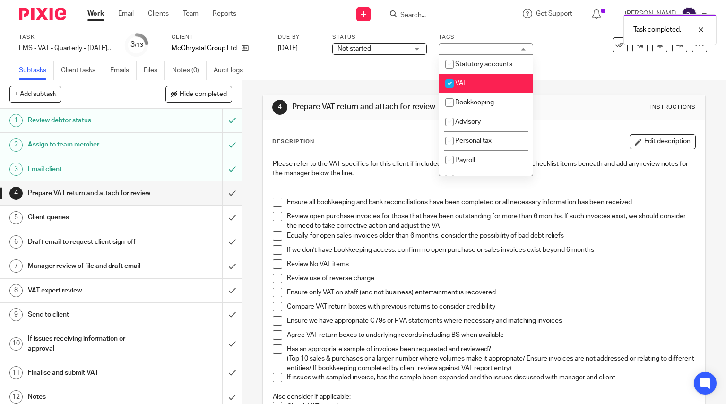
scroll to position [75, 0]
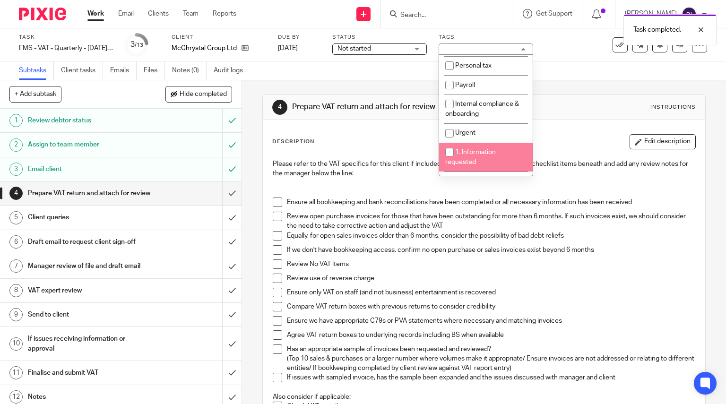
click at [482, 152] on span "1. Information requested" at bounding box center [471, 157] width 51 height 17
checkbox input "true"
click at [40, 6] on div at bounding box center [39, 14] width 78 height 28
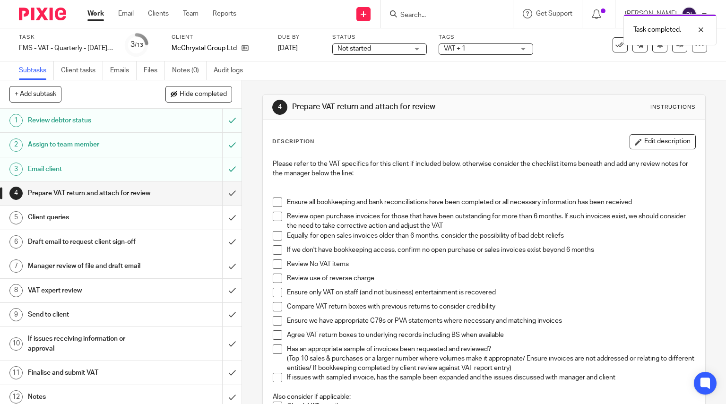
click at [46, 12] on img at bounding box center [42, 14] width 47 height 13
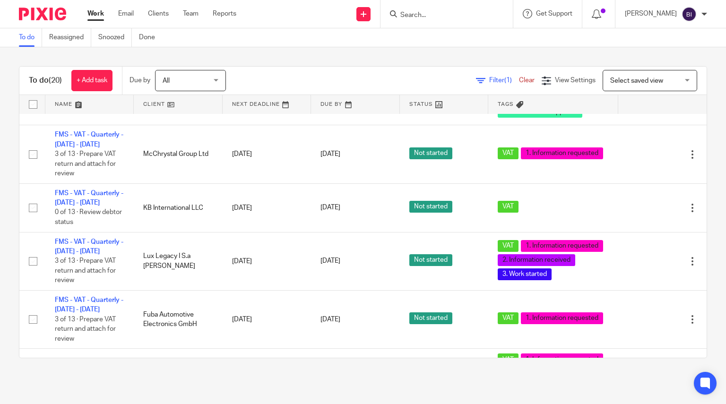
scroll to position [240, 0]
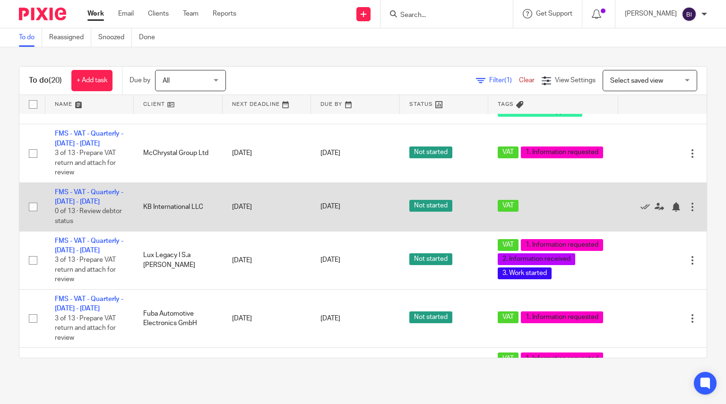
click at [88, 231] on td "FMS - VAT - Quarterly - [DATE] - [DATE] 0 of 13 · Review debtor status" at bounding box center [89, 207] width 88 height 49
click at [89, 205] on link "FMS - VAT - Quarterly - [DATE] - [DATE]" at bounding box center [89, 197] width 69 height 16
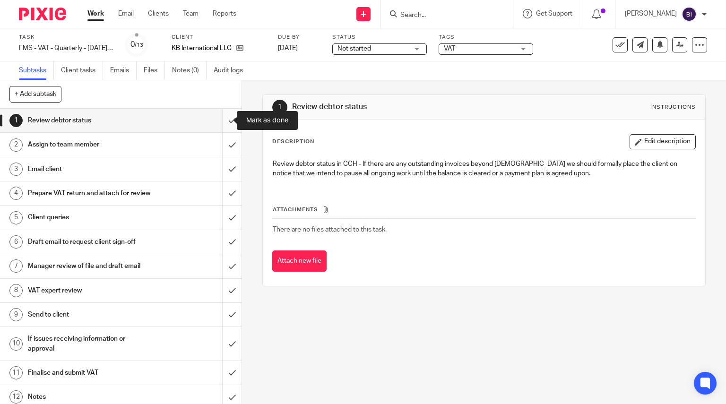
click at [228, 123] on input "submit" at bounding box center [121, 121] width 242 height 24
click at [227, 138] on input "submit" at bounding box center [121, 145] width 242 height 24
click at [224, 161] on input "submit" at bounding box center [121, 169] width 242 height 24
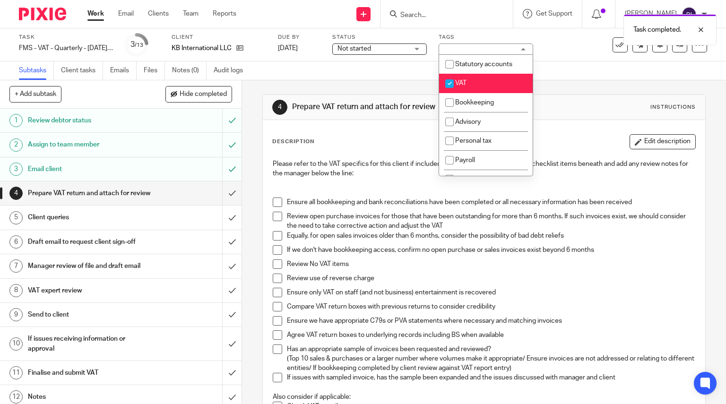
scroll to position [136, 0]
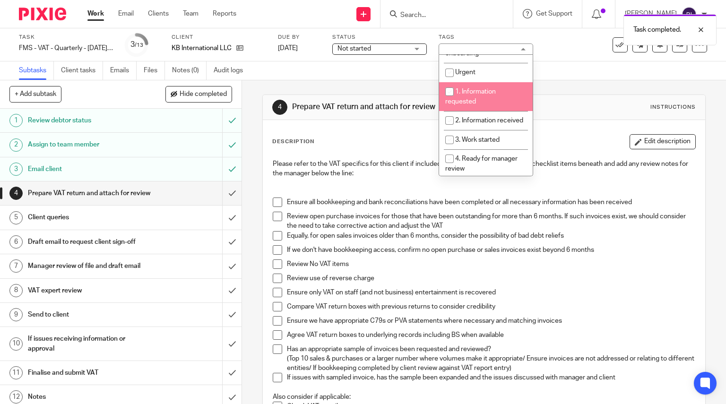
click at [487, 85] on li "1. Information requested" at bounding box center [486, 96] width 94 height 29
checkbox input "true"
click at [39, 10] on img at bounding box center [42, 14] width 47 height 13
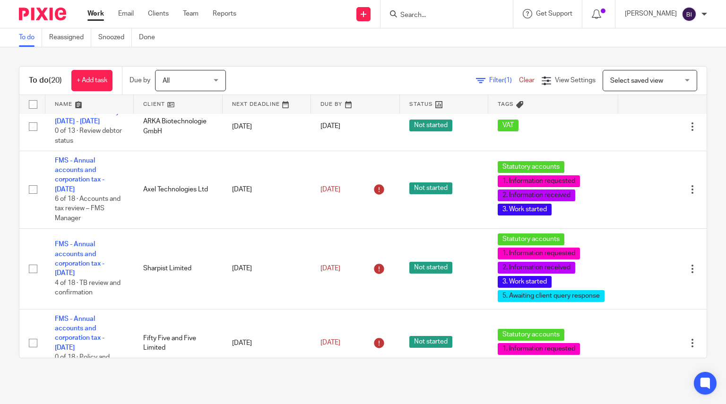
scroll to position [562, 0]
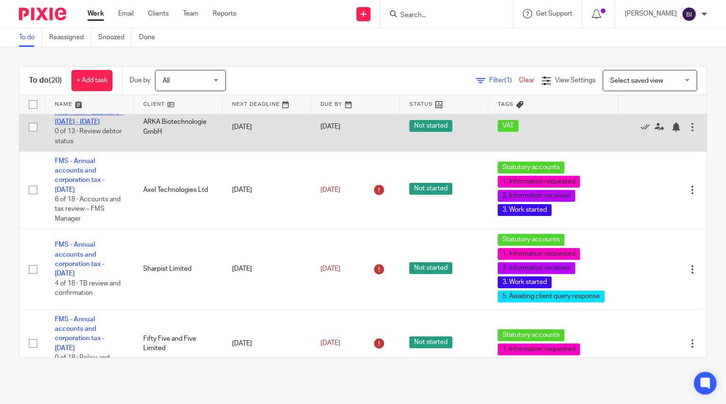
click at [107, 125] on link "FMS - VAT - Quarterly - [DATE] - [DATE]" at bounding box center [89, 117] width 69 height 16
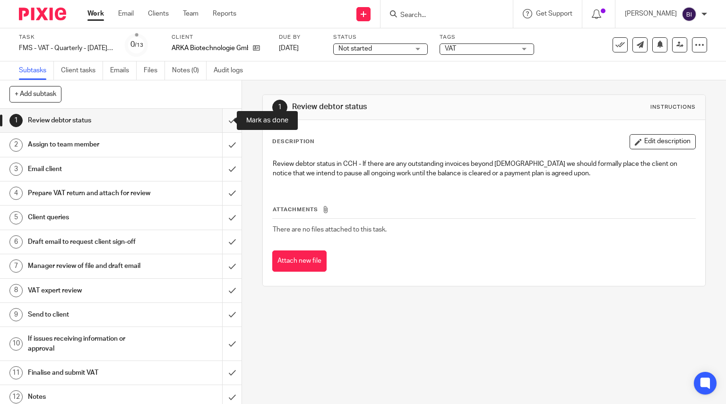
click at [223, 127] on input "submit" at bounding box center [121, 121] width 242 height 24
click at [226, 140] on input "submit" at bounding box center [121, 145] width 242 height 24
click at [225, 160] on input "submit" at bounding box center [121, 169] width 242 height 24
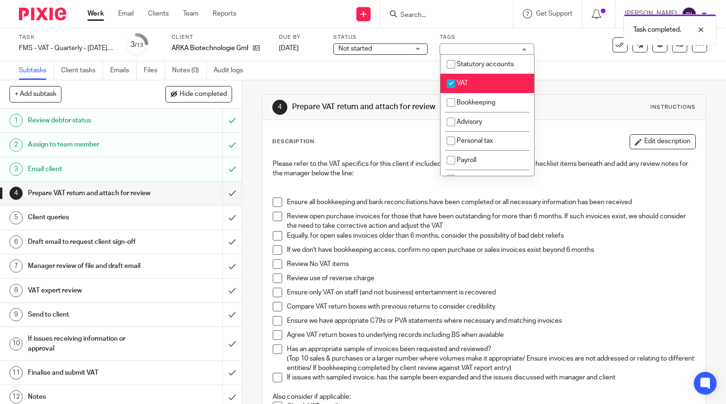
scroll to position [94, 0]
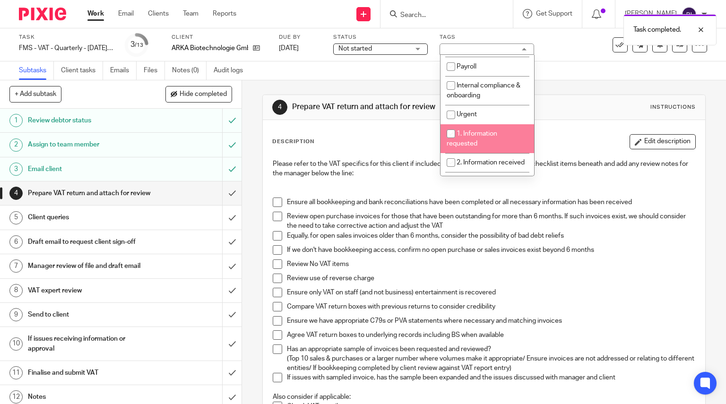
click at [479, 131] on span "1. Information requested" at bounding box center [472, 139] width 51 height 17
checkbox input "true"
click at [43, 20] on div at bounding box center [39, 14] width 78 height 28
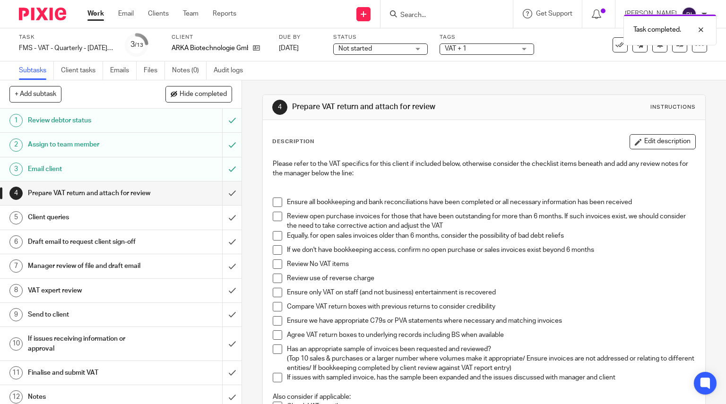
click at [45, 16] on img at bounding box center [42, 14] width 47 height 13
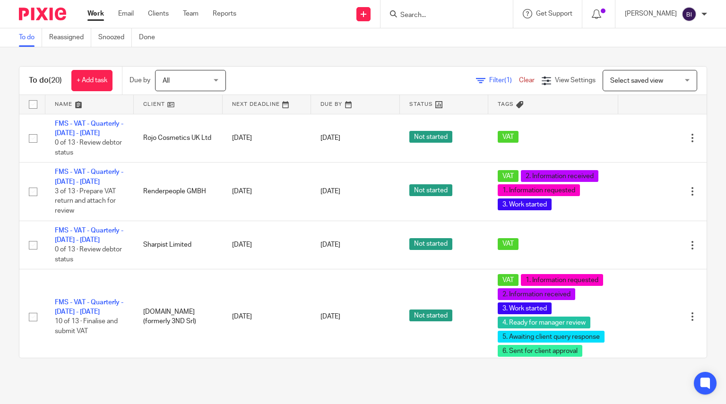
click at [485, 19] on input "Search" at bounding box center [442, 15] width 85 height 9
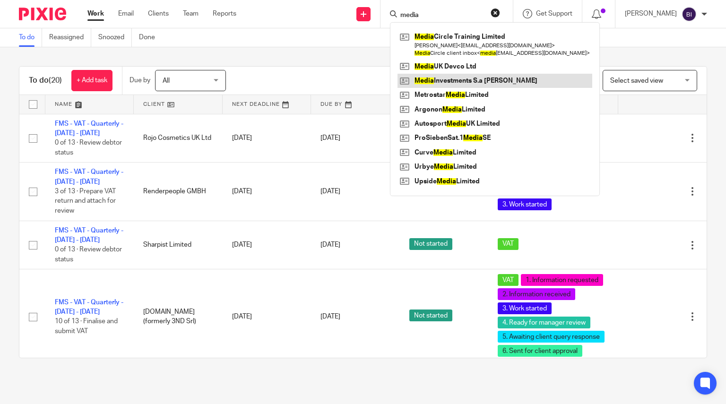
type input "media"
click at [488, 83] on link at bounding box center [495, 81] width 195 height 14
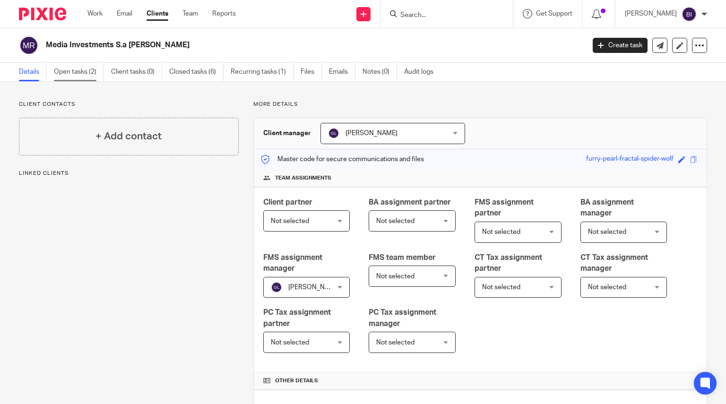
click at [83, 69] on link "Open tasks (2)" at bounding box center [79, 72] width 50 height 18
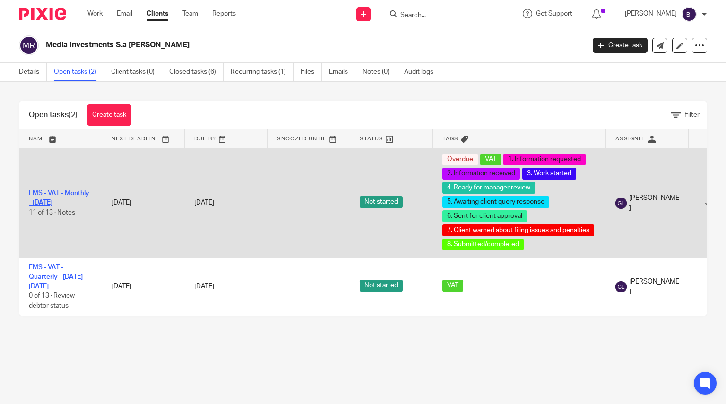
click at [76, 194] on link "FMS - VAT - Monthly - [DATE]" at bounding box center [59, 198] width 61 height 16
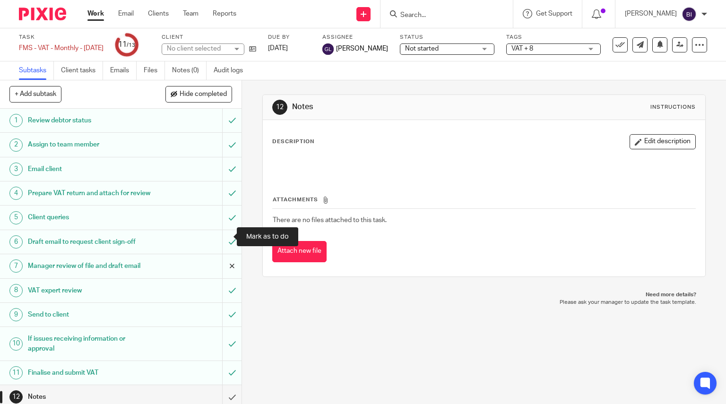
scroll to position [39, 0]
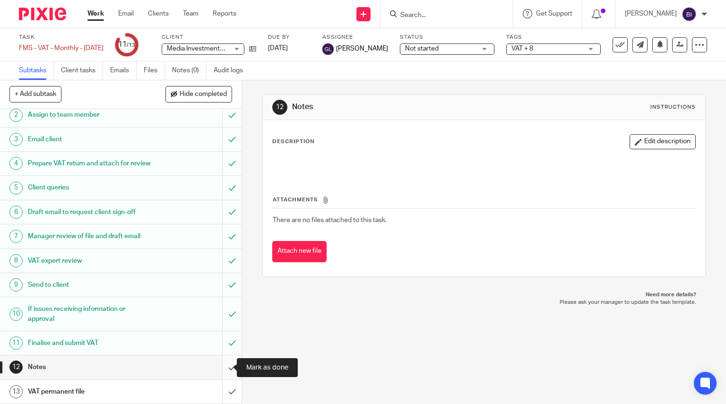
click at [221, 370] on input "submit" at bounding box center [121, 368] width 242 height 24
click at [226, 387] on input "submit" at bounding box center [121, 392] width 242 height 24
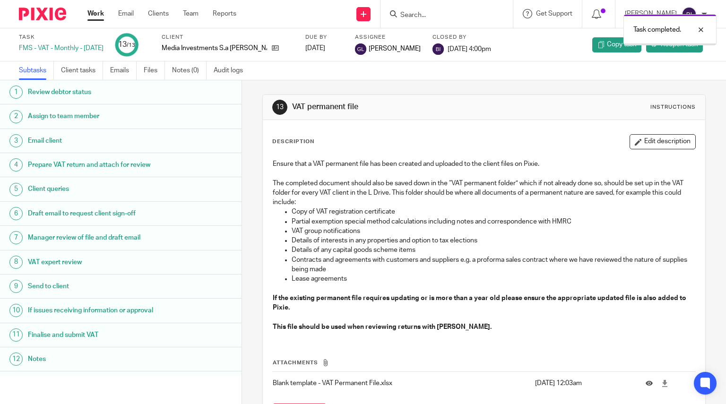
click at [40, 18] on img at bounding box center [42, 14] width 47 height 13
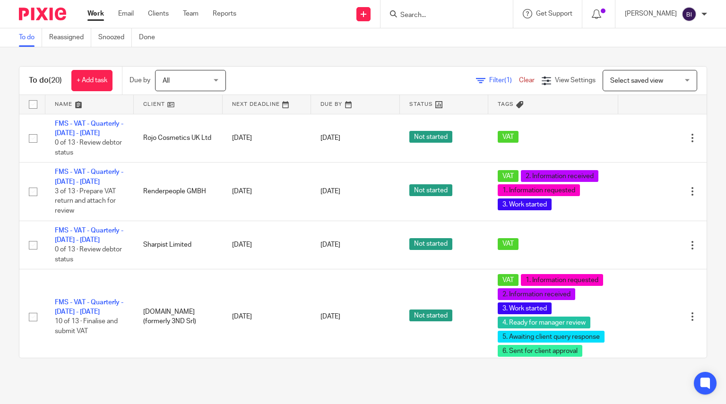
click at [441, 12] on input "Search" at bounding box center [442, 15] width 85 height 9
type input "media inv"
click at [460, 36] on link at bounding box center [470, 37] width 144 height 14
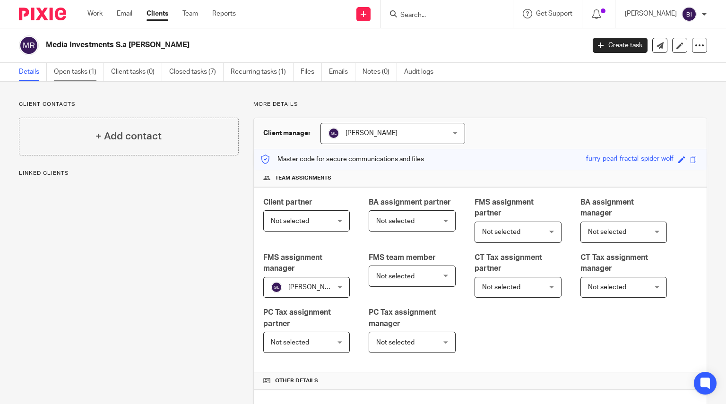
click at [78, 68] on link "Open tasks (1)" at bounding box center [79, 72] width 50 height 18
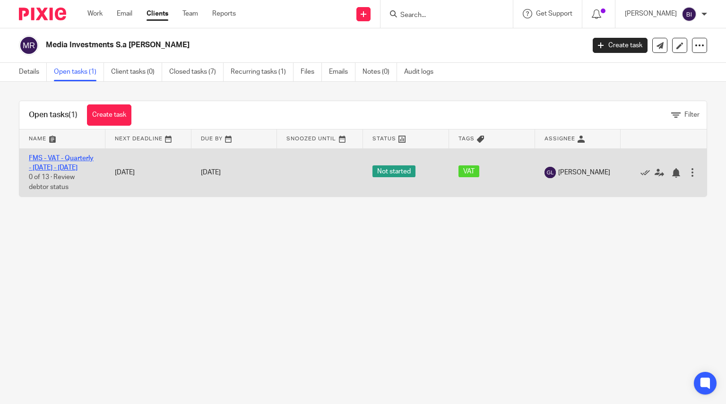
click at [67, 164] on link "FMS - VAT - Quarterly - [DATE] - [DATE]" at bounding box center [61, 163] width 65 height 16
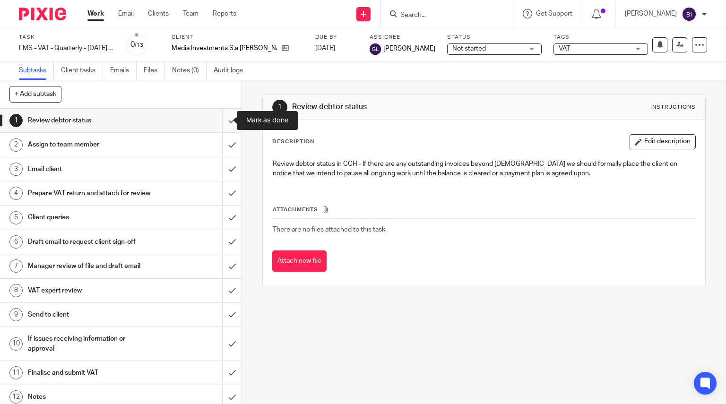
click at [221, 123] on input "submit" at bounding box center [121, 121] width 242 height 24
click at [229, 147] on input "submit" at bounding box center [121, 145] width 242 height 24
click at [228, 165] on input "submit" at bounding box center [121, 169] width 242 height 24
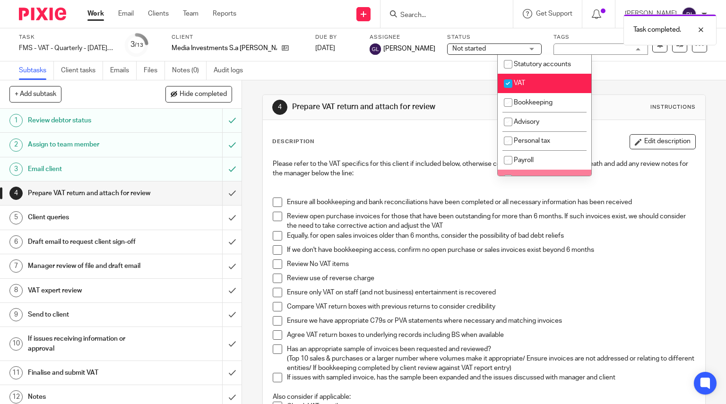
scroll to position [114, 0]
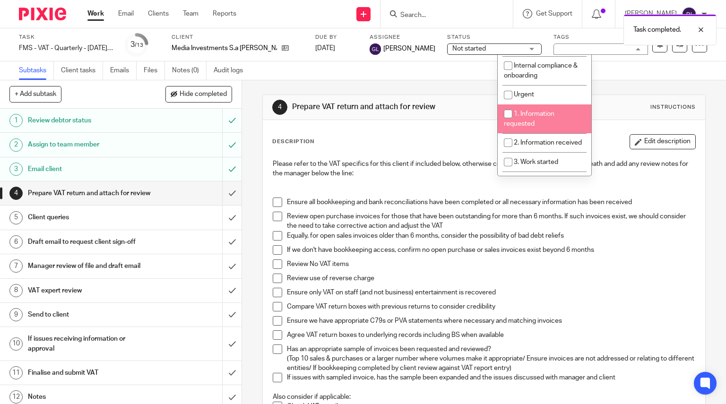
click at [523, 106] on li "1. Information requested" at bounding box center [545, 119] width 94 height 29
checkbox input "true"
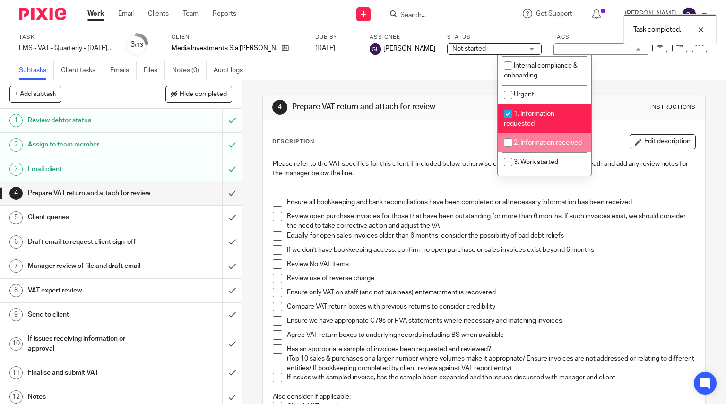
click at [529, 140] on span "2. Information received" at bounding box center [548, 143] width 68 height 7
checkbox input "true"
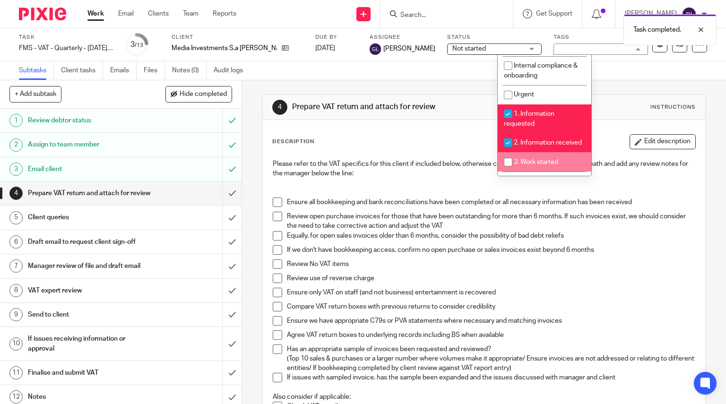
click at [526, 166] on span "3. Work started" at bounding box center [536, 162] width 44 height 7
checkbox input "true"
click at [39, 9] on img at bounding box center [42, 14] width 47 height 13
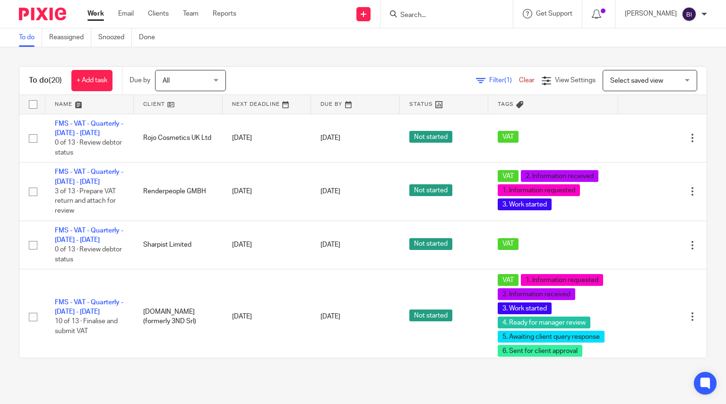
click at [479, 15] on input "Search" at bounding box center [442, 15] width 85 height 9
click at [466, 16] on input "Search" at bounding box center [442, 15] width 85 height 9
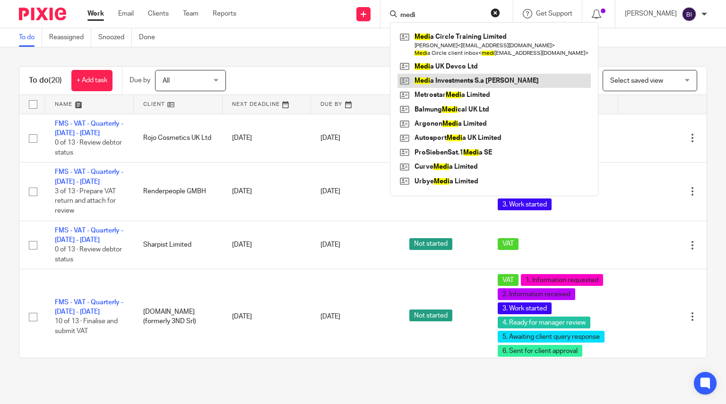
type input "medi"
click at [485, 75] on link at bounding box center [494, 81] width 193 height 14
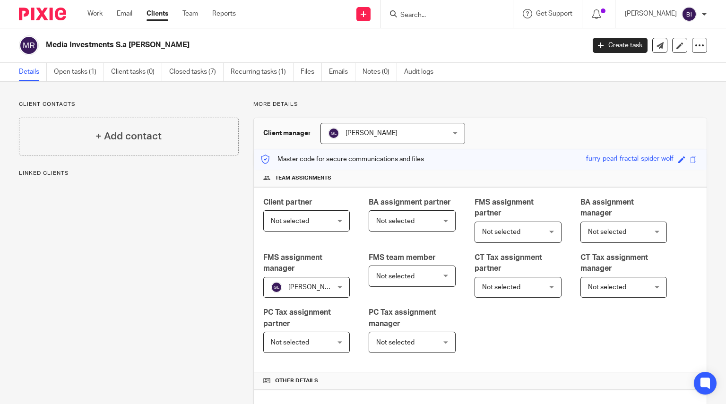
click at [105, 73] on ul "Details Open tasks (1) Client tasks (0) Closed tasks (7) Recurring tasks (1) Fi…" at bounding box center [233, 72] width 429 height 18
click at [92, 72] on link "Open tasks (1)" at bounding box center [79, 72] width 50 height 18
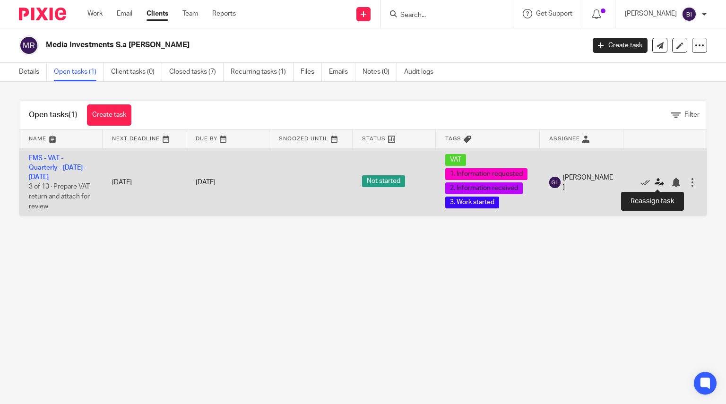
click at [655, 178] on icon at bounding box center [659, 182] width 9 height 9
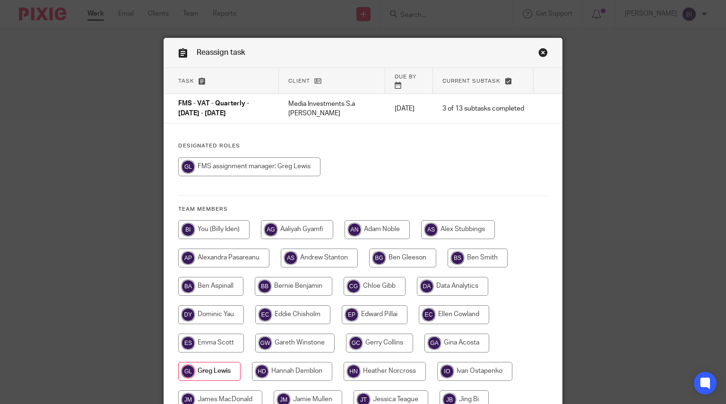
click at [229, 221] on input "radio" at bounding box center [213, 229] width 71 height 19
radio input "true"
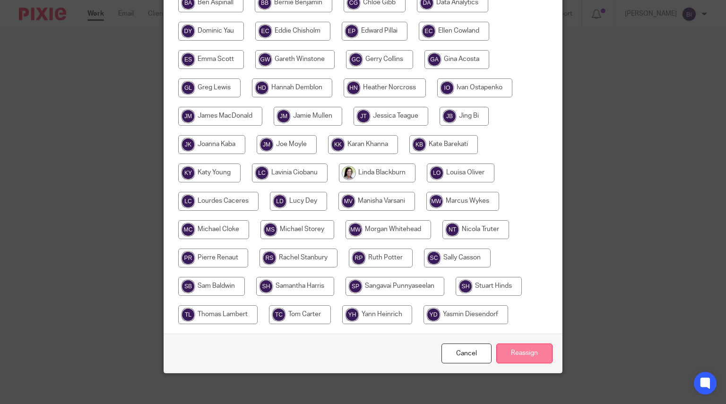
click at [511, 344] on input "Reassign" at bounding box center [525, 354] width 56 height 20
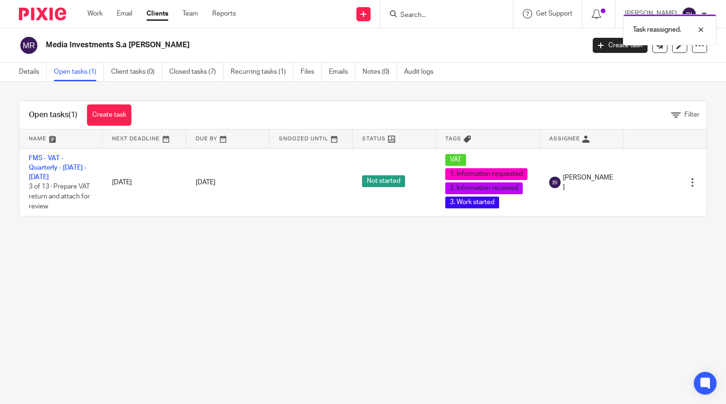
click at [463, 21] on div "Task reassigned." at bounding box center [540, 27] width 354 height 36
click at [446, 16] on div "Task reassigned." at bounding box center [540, 27] width 354 height 36
click at [424, 11] on div "Task reassigned." at bounding box center [540, 27] width 354 height 36
click at [455, 16] on div "Task reassigned." at bounding box center [540, 27] width 354 height 36
click at [446, 20] on form at bounding box center [450, 14] width 101 height 12
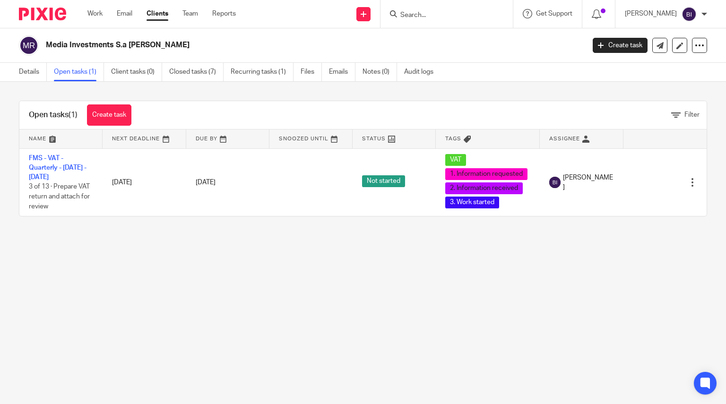
click at [442, 17] on input "Search" at bounding box center [442, 15] width 85 height 9
type input "fairb"
click at [450, 30] on link at bounding box center [469, 37] width 142 height 14
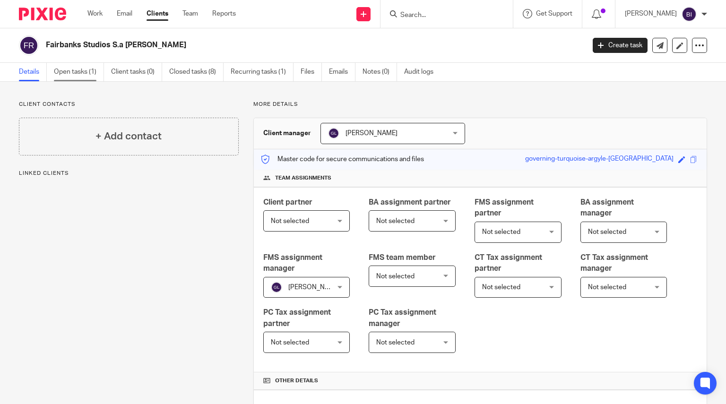
click at [77, 79] on link "Open tasks (1)" at bounding box center [79, 72] width 50 height 18
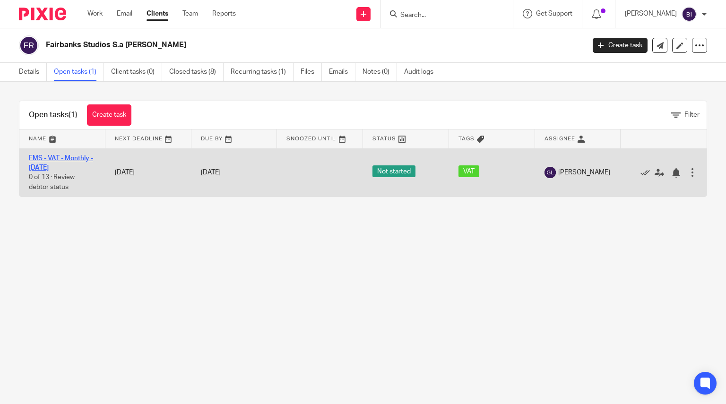
click at [79, 158] on link "FMS - VAT - Monthly - [DATE]" at bounding box center [61, 163] width 64 height 16
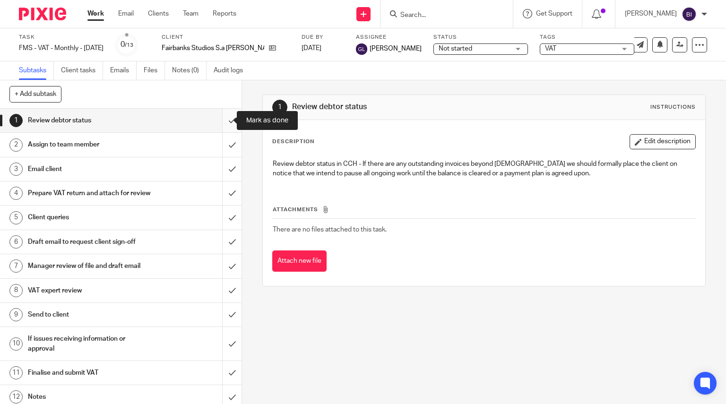
click at [225, 120] on input "submit" at bounding box center [121, 121] width 242 height 24
click at [224, 140] on input "submit" at bounding box center [121, 145] width 242 height 24
click at [224, 162] on input "submit" at bounding box center [121, 169] width 242 height 24
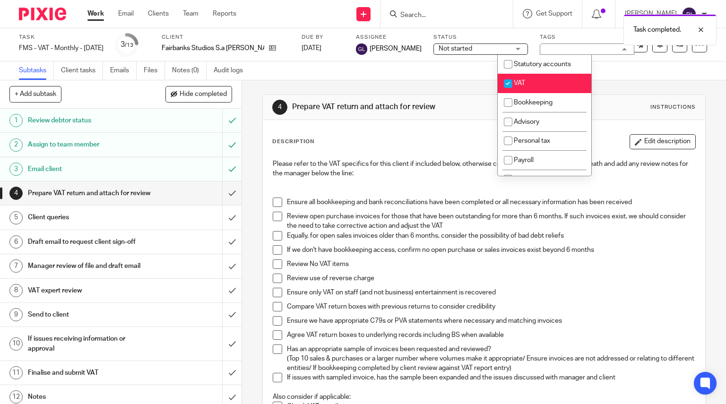
scroll to position [153, 0]
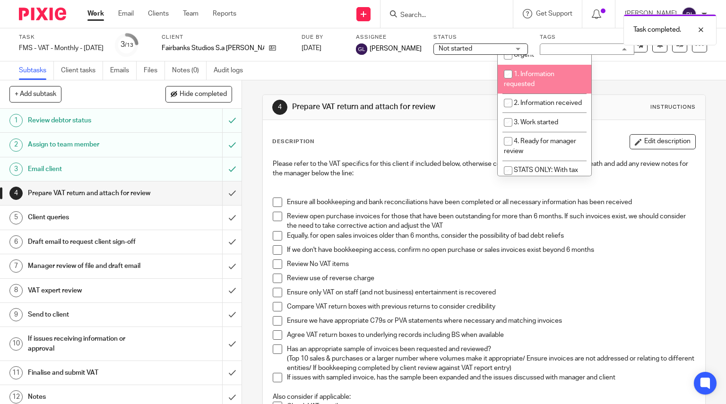
drag, startPoint x: 540, startPoint y: 85, endPoint x: 539, endPoint y: 107, distance: 22.2
click at [540, 85] on li "1. Information requested" at bounding box center [545, 79] width 94 height 29
checkbox input "true"
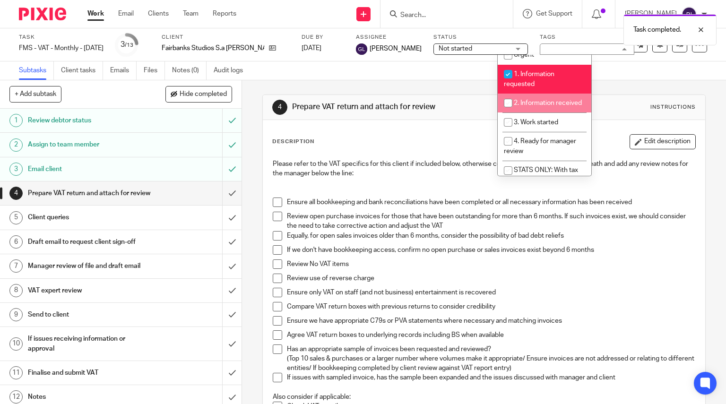
click at [540, 113] on li "2. Information received" at bounding box center [545, 103] width 94 height 19
checkbox input "true"
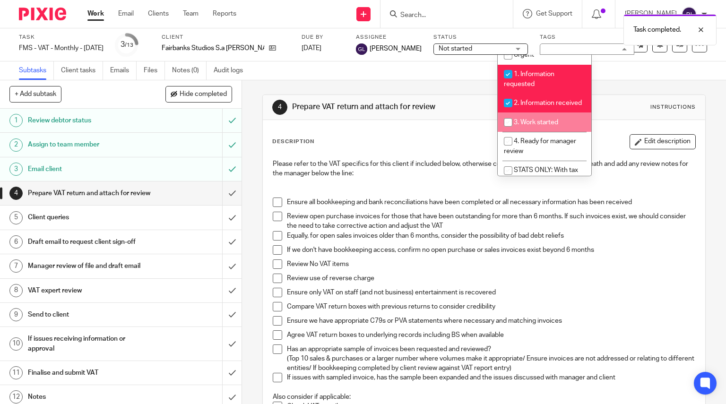
click at [542, 125] on li "3. Work started" at bounding box center [545, 122] width 94 height 19
checkbox input "true"
click at [704, 29] on div at bounding box center [695, 29] width 26 height 11
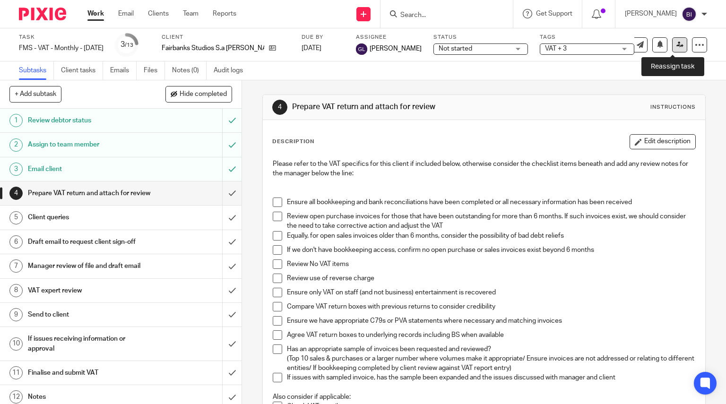
click at [677, 48] on icon at bounding box center [680, 44] width 7 height 7
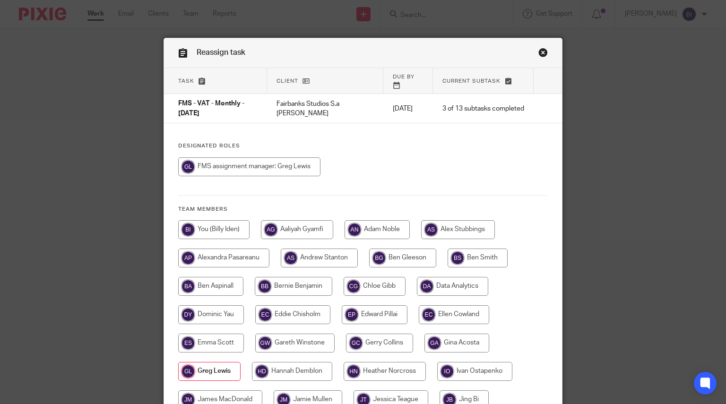
click at [235, 220] on input "radio" at bounding box center [213, 229] width 71 height 19
radio input "true"
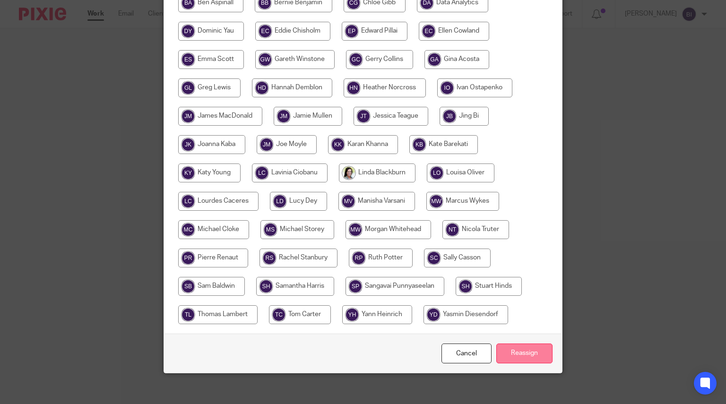
click at [534, 344] on input "Reassign" at bounding box center [525, 354] width 56 height 20
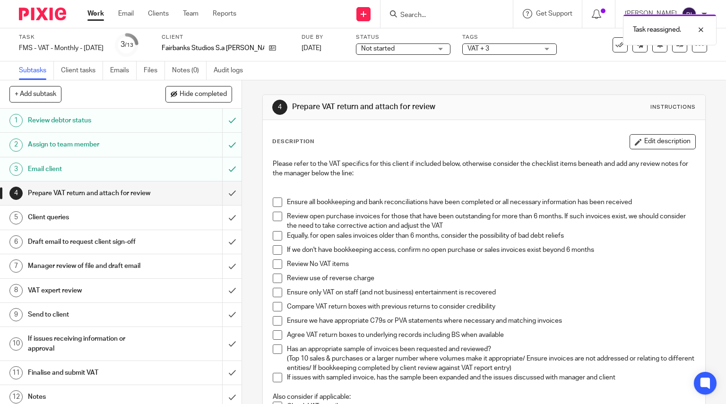
click at [48, 7] on div at bounding box center [39, 14] width 78 height 28
click at [47, 13] on img at bounding box center [42, 14] width 47 height 13
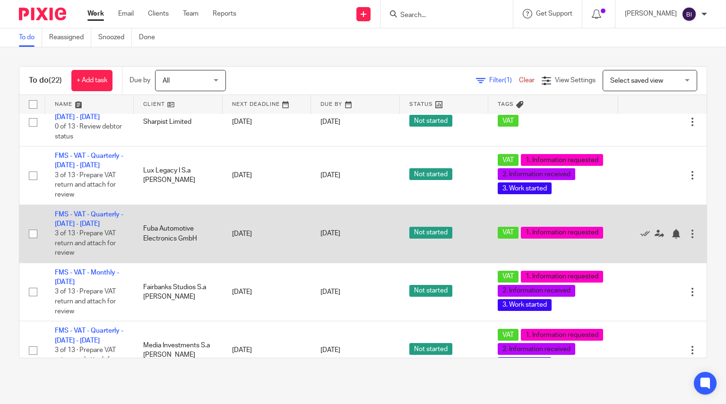
scroll to position [444, 0]
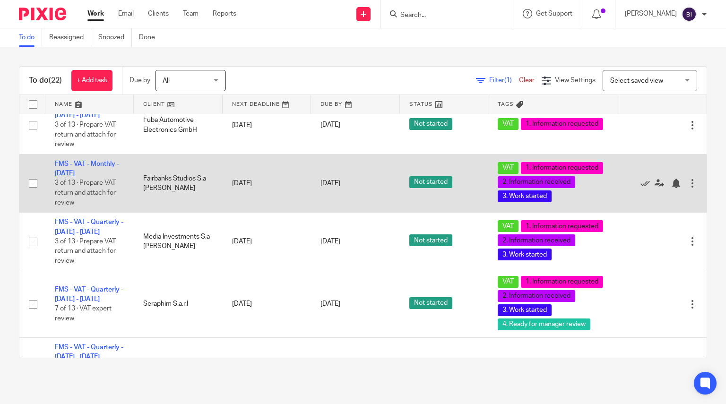
click at [36, 192] on input "checkbox" at bounding box center [33, 184] width 18 height 18
checkbox input "true"
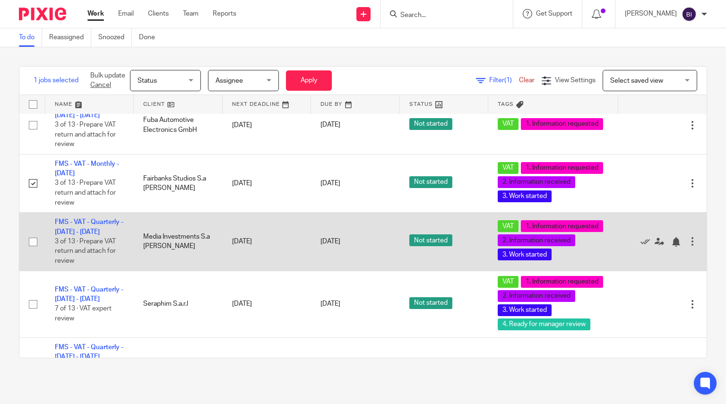
click at [33, 251] on input "checkbox" at bounding box center [33, 242] width 18 height 18
checkbox input "true"
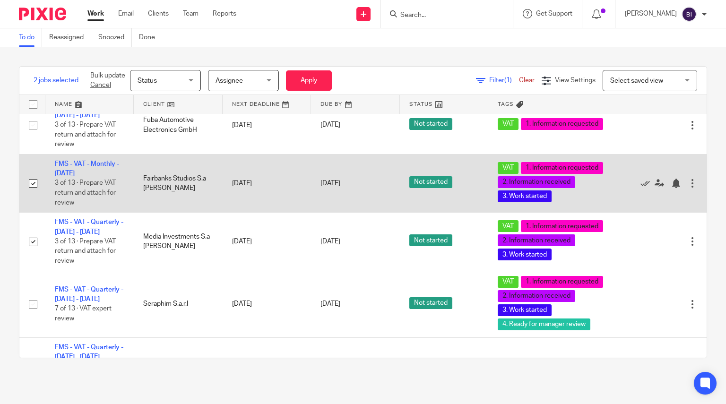
click at [32, 192] on input "checkbox" at bounding box center [33, 184] width 18 height 18
checkbox input "false"
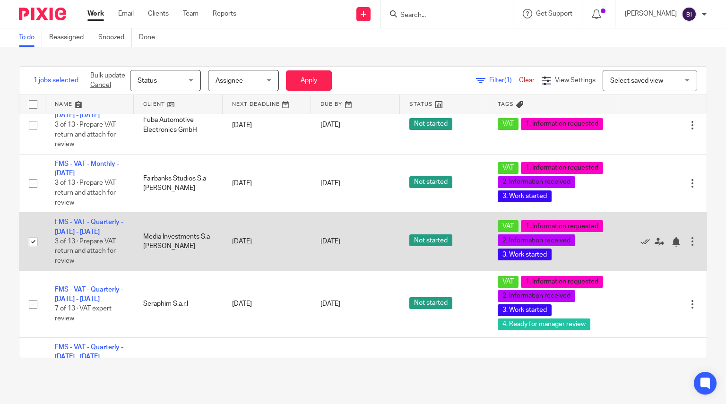
click at [32, 251] on input "checkbox" at bounding box center [33, 242] width 18 height 18
checkbox input "false"
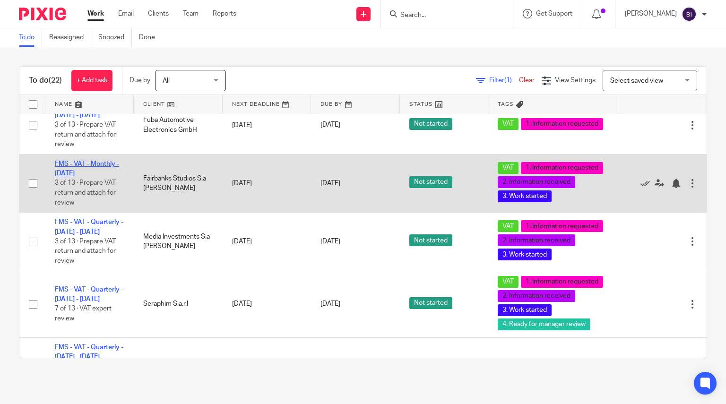
click at [93, 177] on link "FMS - VAT - Monthly - [DATE]" at bounding box center [87, 169] width 64 height 16
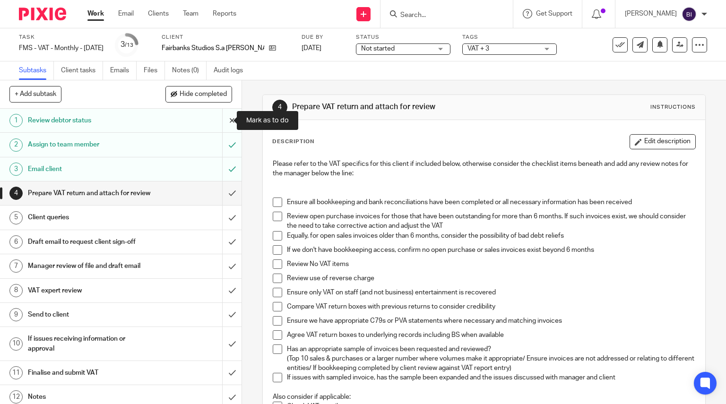
click at [225, 120] on input "submit" at bounding box center [121, 121] width 242 height 24
click at [226, 149] on input "submit" at bounding box center [121, 145] width 242 height 24
click at [225, 164] on input "submit" at bounding box center [121, 169] width 242 height 24
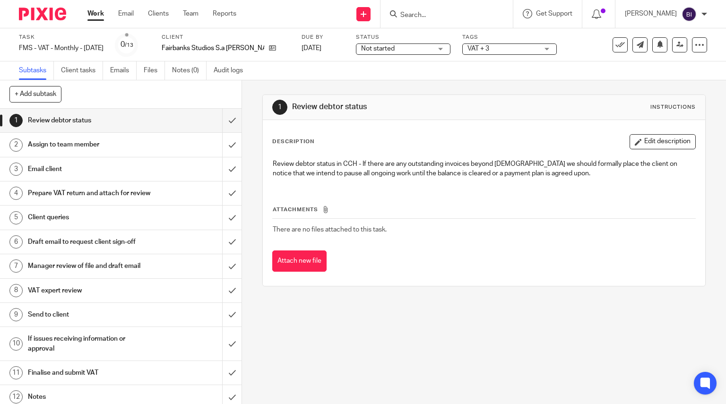
click at [502, 48] on span "VAT + 3" at bounding box center [503, 49] width 71 height 10
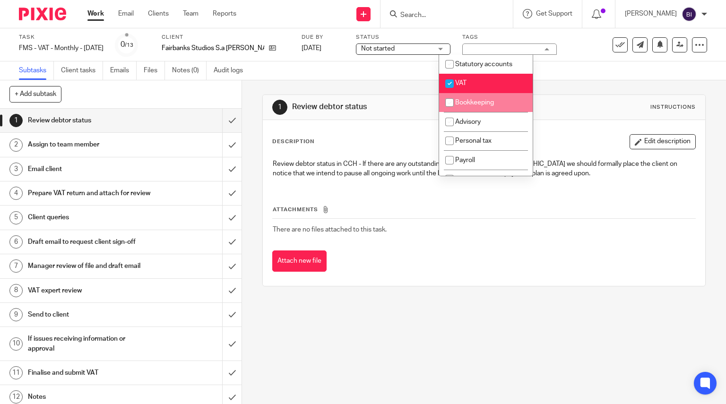
scroll to position [113, 0]
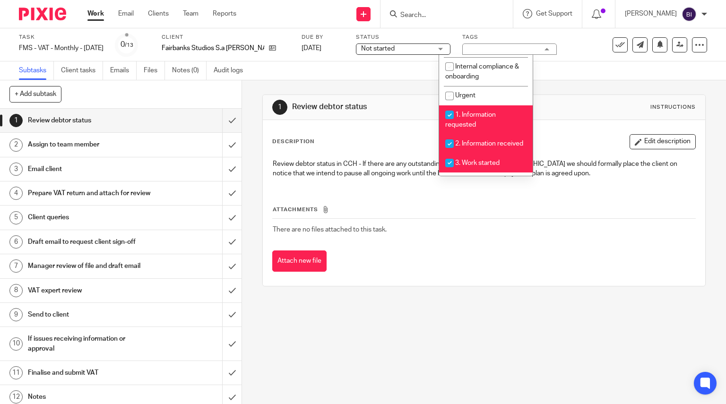
click at [489, 128] on li "1. Information requested" at bounding box center [486, 119] width 94 height 29
checkbox input "false"
click at [489, 154] on li "2. Information received" at bounding box center [486, 143] width 94 height 19
checkbox input "false"
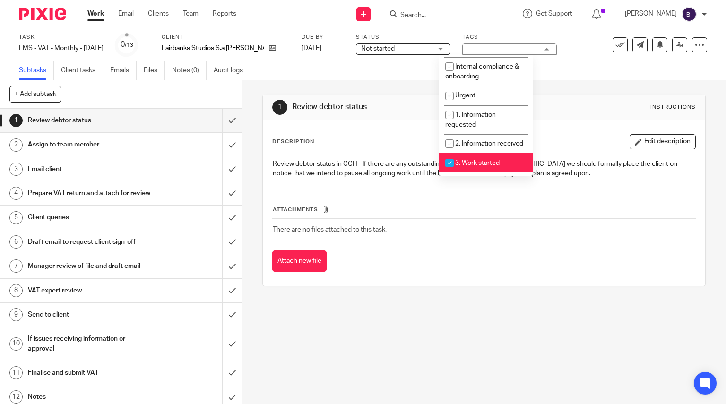
click at [489, 164] on li "3. Work started" at bounding box center [486, 162] width 94 height 19
checkbox input "false"
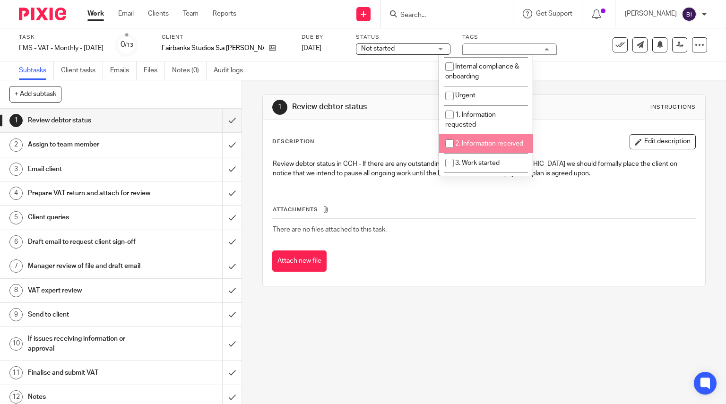
click at [49, 5] on div at bounding box center [39, 14] width 78 height 28
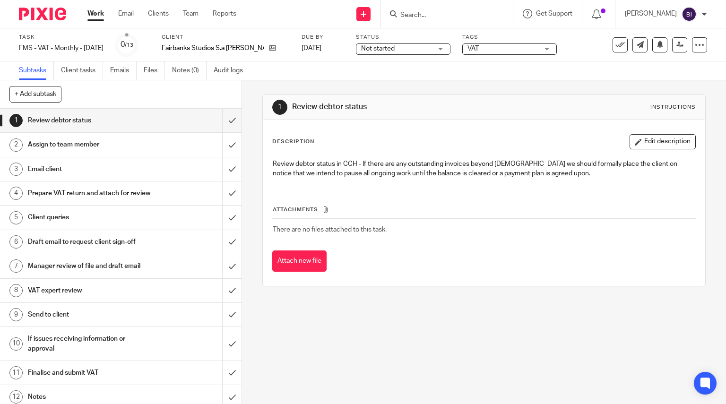
click at [53, 14] on img at bounding box center [42, 14] width 47 height 13
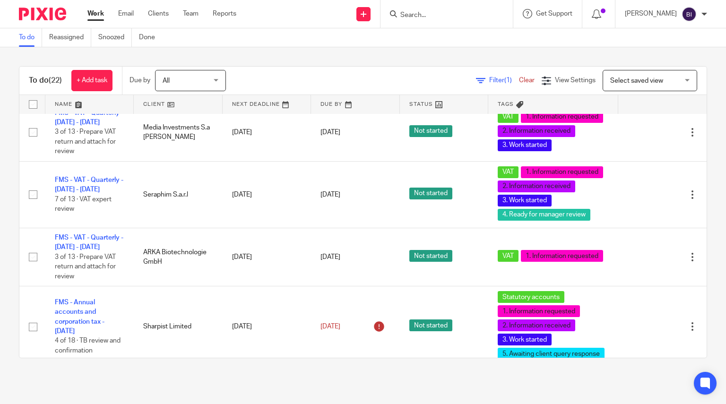
scroll to position [533, 0]
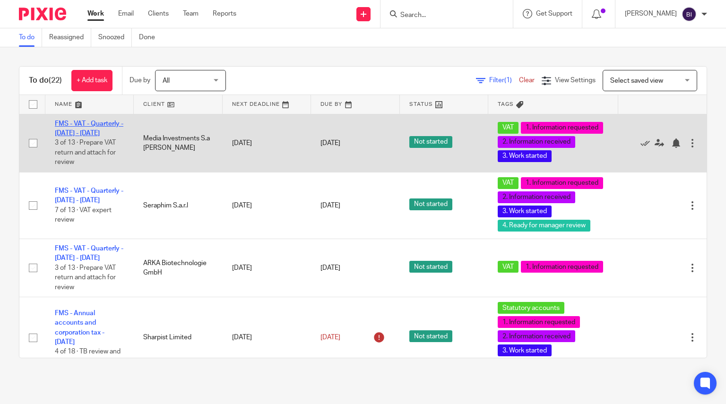
click at [92, 137] on link "FMS - VAT - Quarterly - [DATE] - [DATE]" at bounding box center [89, 129] width 69 height 16
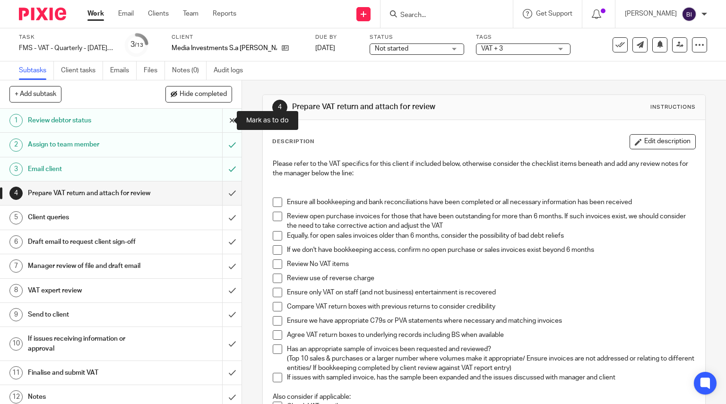
click at [229, 125] on input "submit" at bounding box center [121, 121] width 242 height 24
click at [227, 150] on input "submit" at bounding box center [121, 145] width 242 height 24
click at [227, 175] on input "submit" at bounding box center [121, 169] width 242 height 24
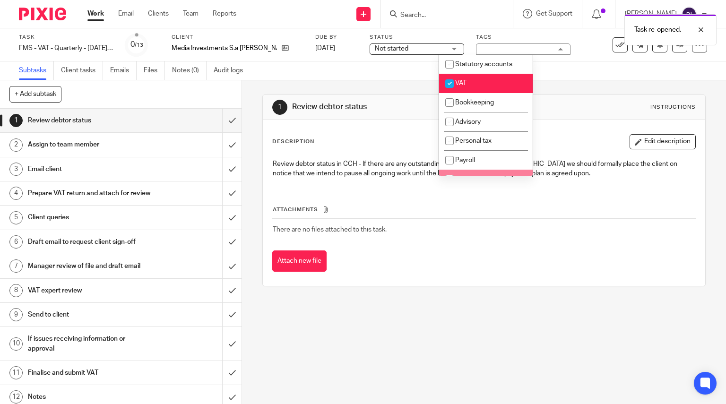
scroll to position [75, 0]
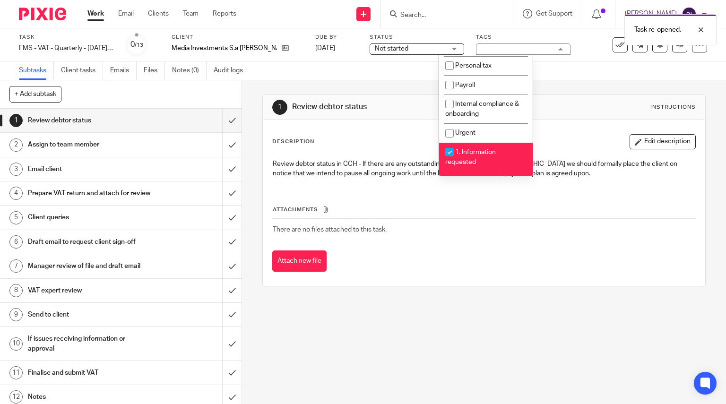
click at [491, 165] on li "1. Information requested" at bounding box center [486, 157] width 94 height 29
checkbox input "false"
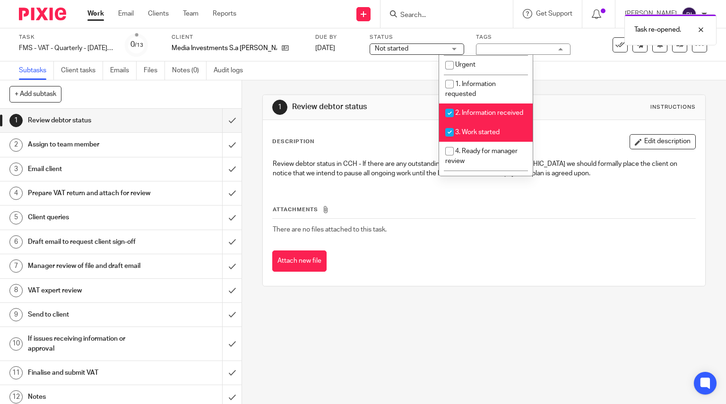
scroll to position [144, 0]
click at [488, 112] on span "2. Information received" at bounding box center [489, 112] width 68 height 7
checkbox input "false"
click at [488, 133] on li "3. Work started" at bounding box center [486, 131] width 94 height 19
checkbox input "false"
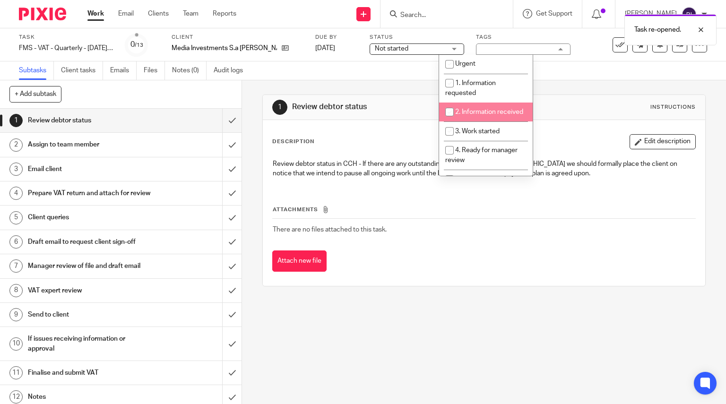
click at [43, 13] on img at bounding box center [42, 14] width 47 height 13
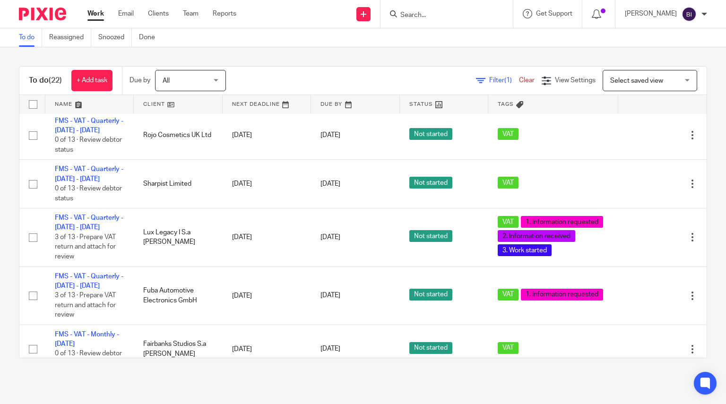
scroll to position [276, 0]
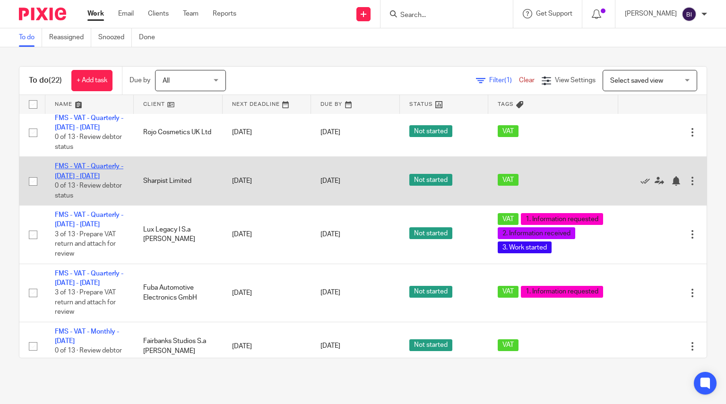
click at [92, 179] on link "FMS - VAT - Quarterly - [DATE] - [DATE]" at bounding box center [89, 171] width 69 height 16
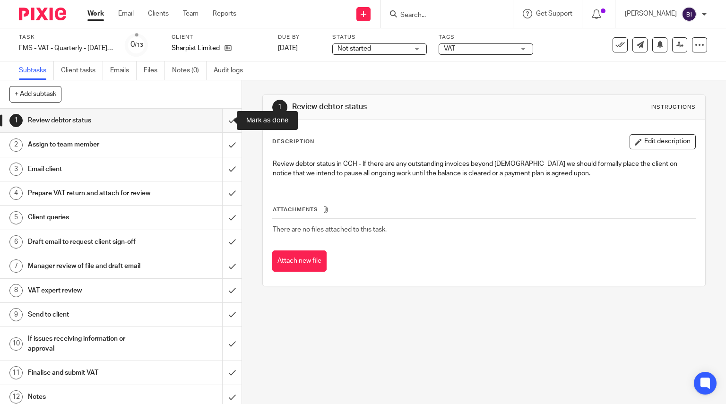
click at [220, 122] on input "submit" at bounding box center [121, 121] width 242 height 24
click at [225, 141] on input "submit" at bounding box center [121, 145] width 242 height 24
click at [225, 164] on input "submit" at bounding box center [121, 169] width 242 height 24
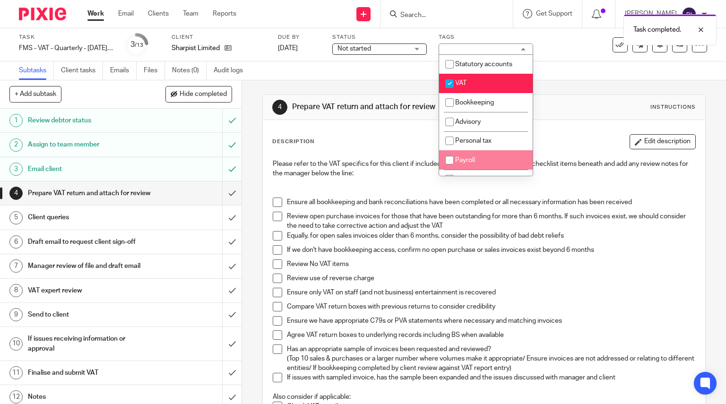
scroll to position [90, 0]
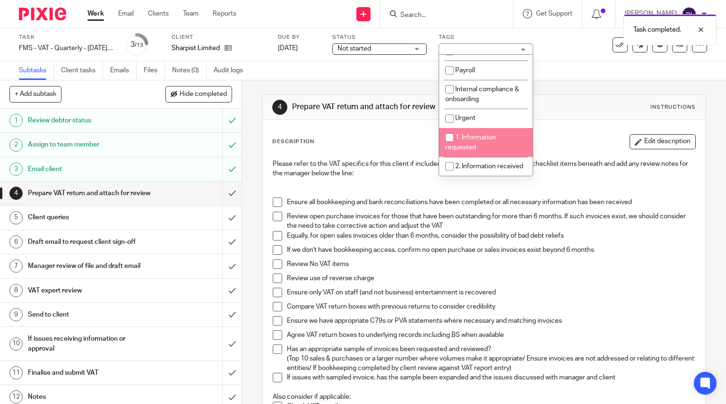
click at [477, 141] on li "1. Information requested" at bounding box center [486, 142] width 94 height 29
checkbox input "true"
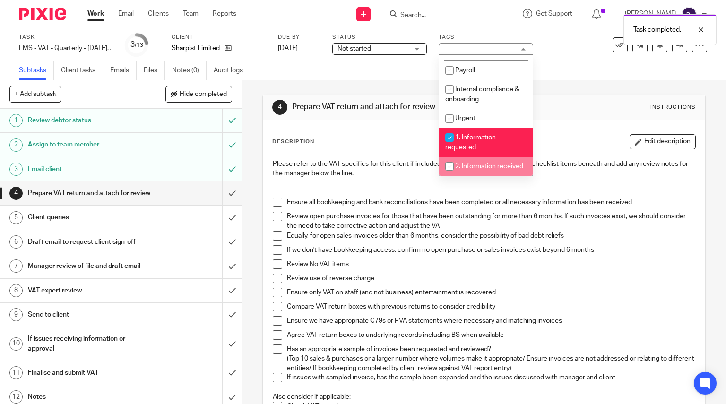
scroll to position [117, 0]
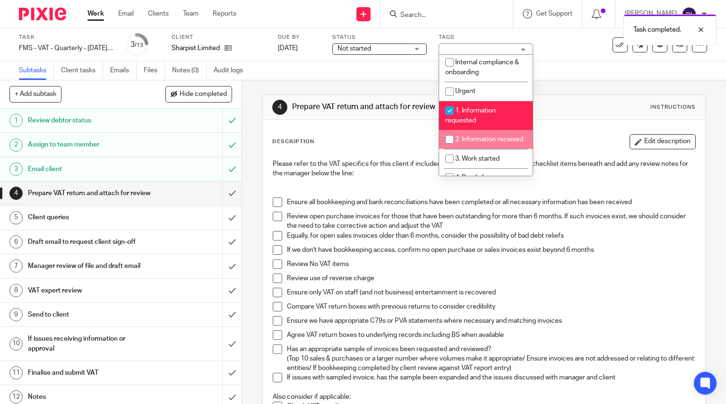
click at [52, 16] on img at bounding box center [42, 14] width 47 height 13
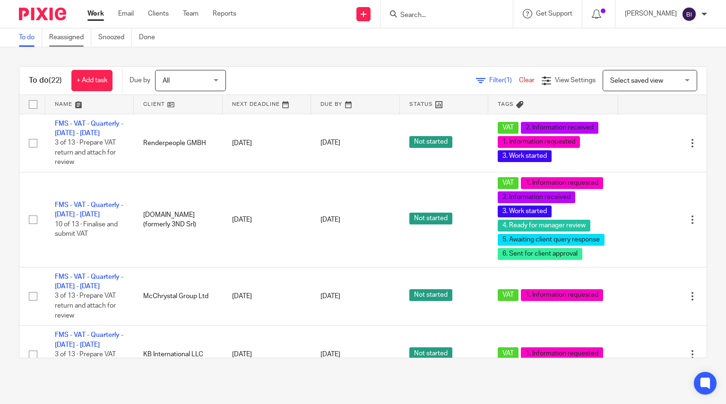
click at [78, 44] on link "Reassigned" at bounding box center [70, 37] width 42 height 18
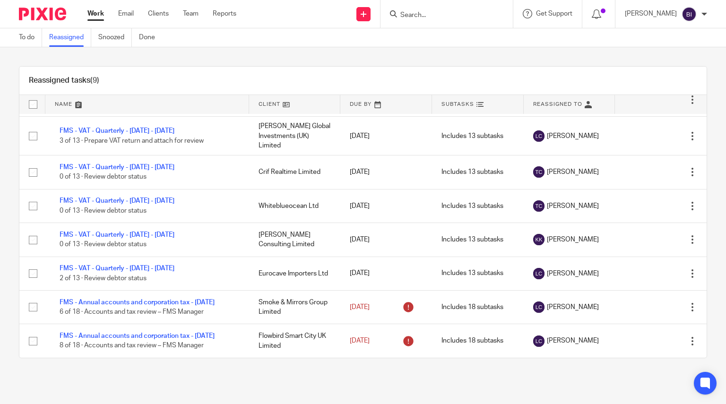
scroll to position [74, 0]
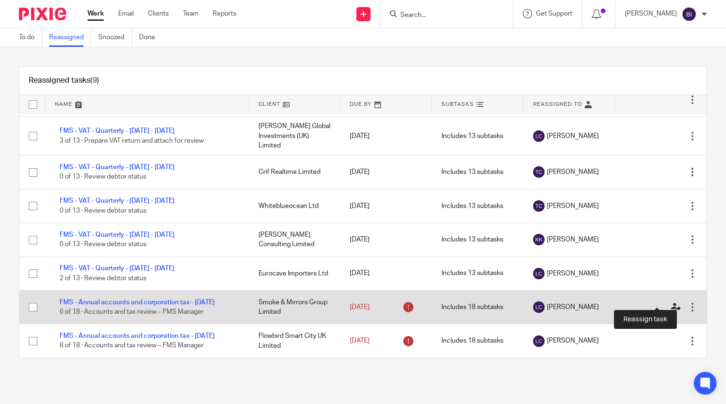
click at [672, 303] on icon at bounding box center [676, 307] width 9 height 9
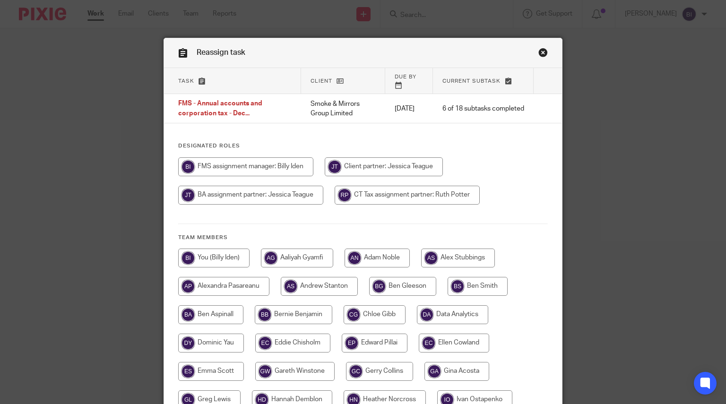
click at [233, 256] on input "radio" at bounding box center [213, 258] width 71 height 19
radio input "true"
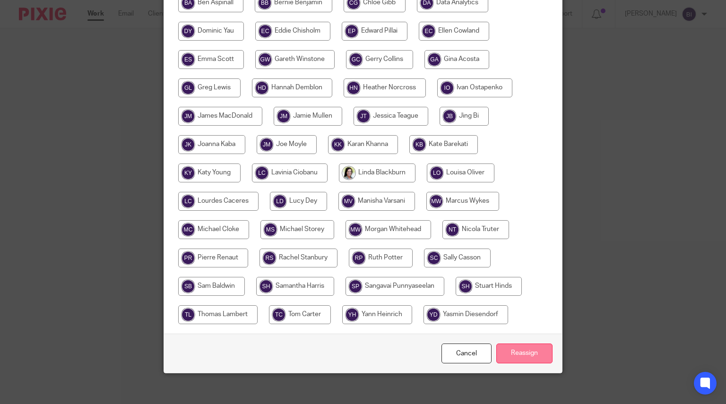
click at [523, 352] on input "Reassign" at bounding box center [525, 354] width 56 height 20
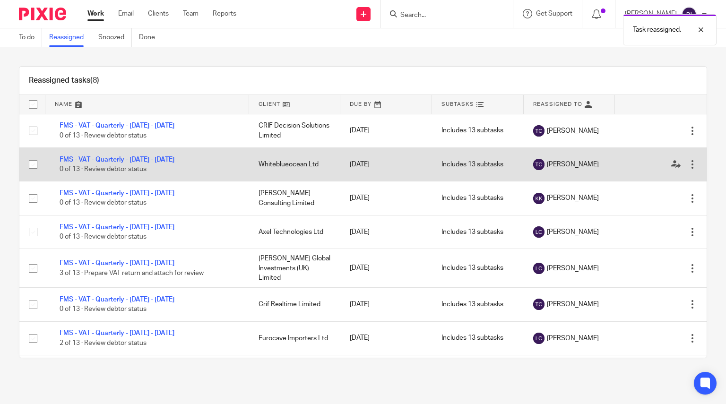
scroll to position [36, 0]
